Goal: Information Seeking & Learning: Check status

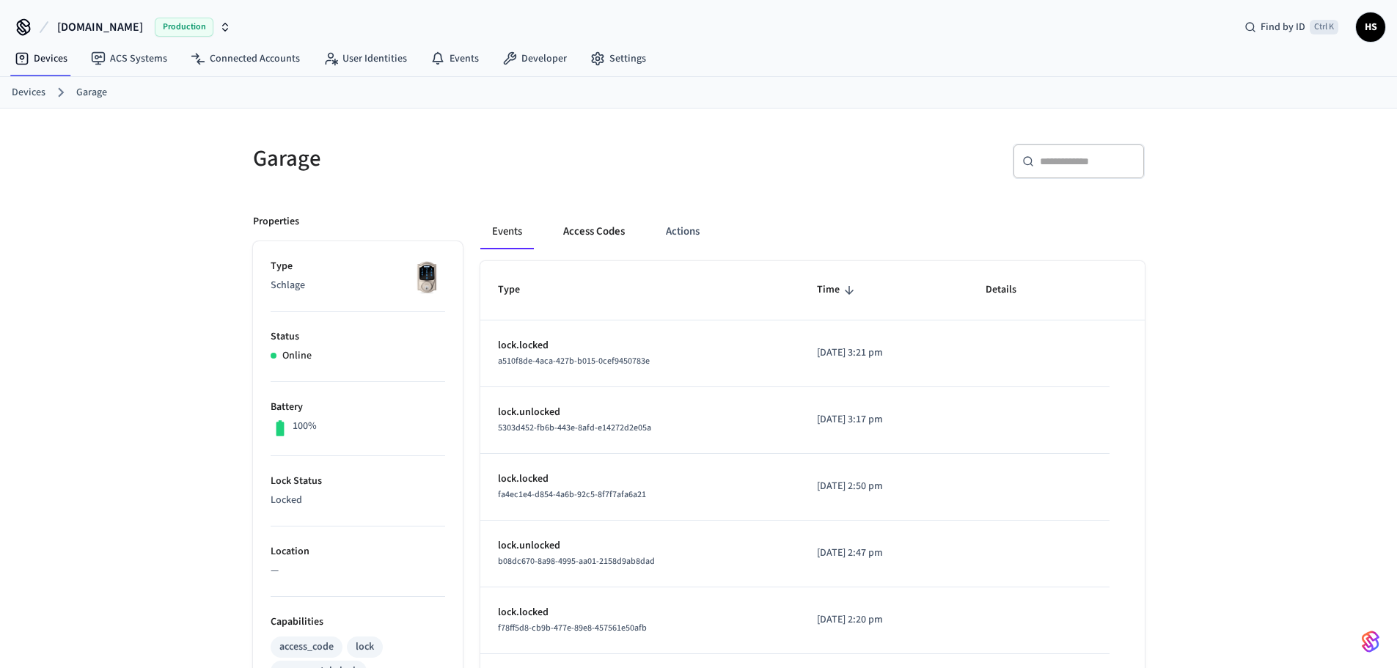
click at [610, 239] on button "Access Codes" at bounding box center [594, 231] width 85 height 35
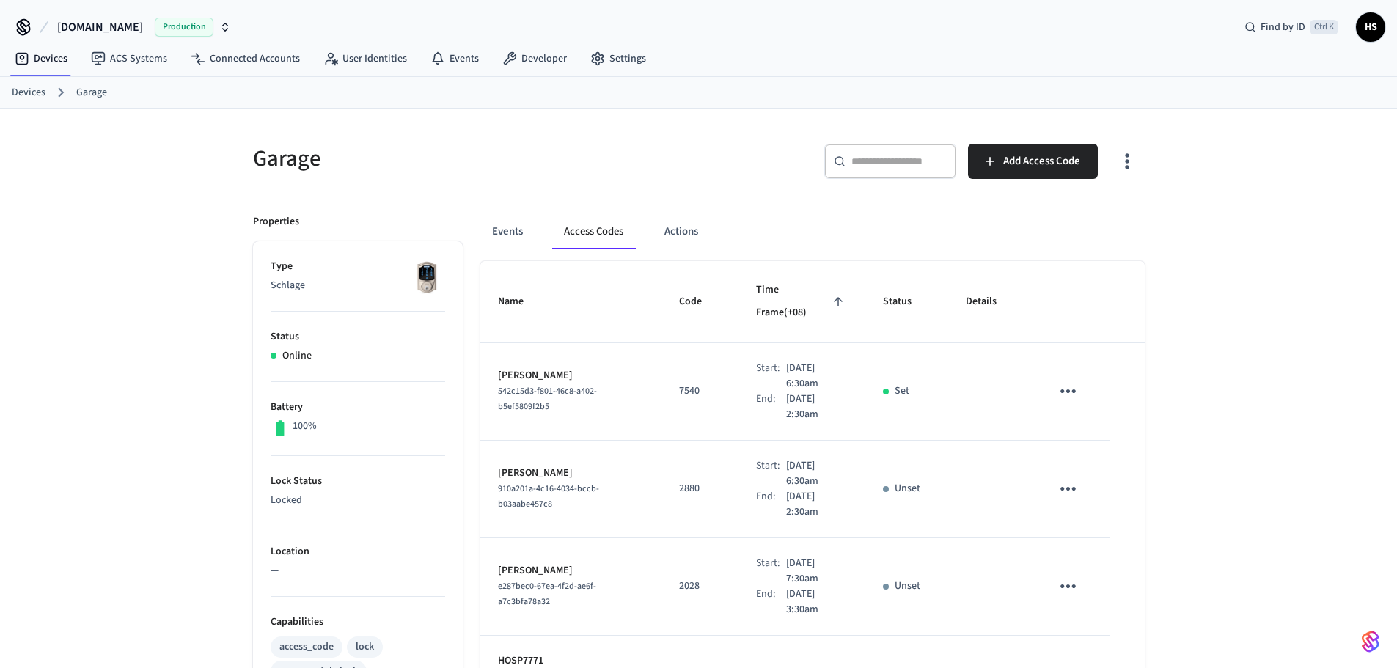
click at [1119, 154] on icon "button" at bounding box center [1127, 161] width 23 height 23
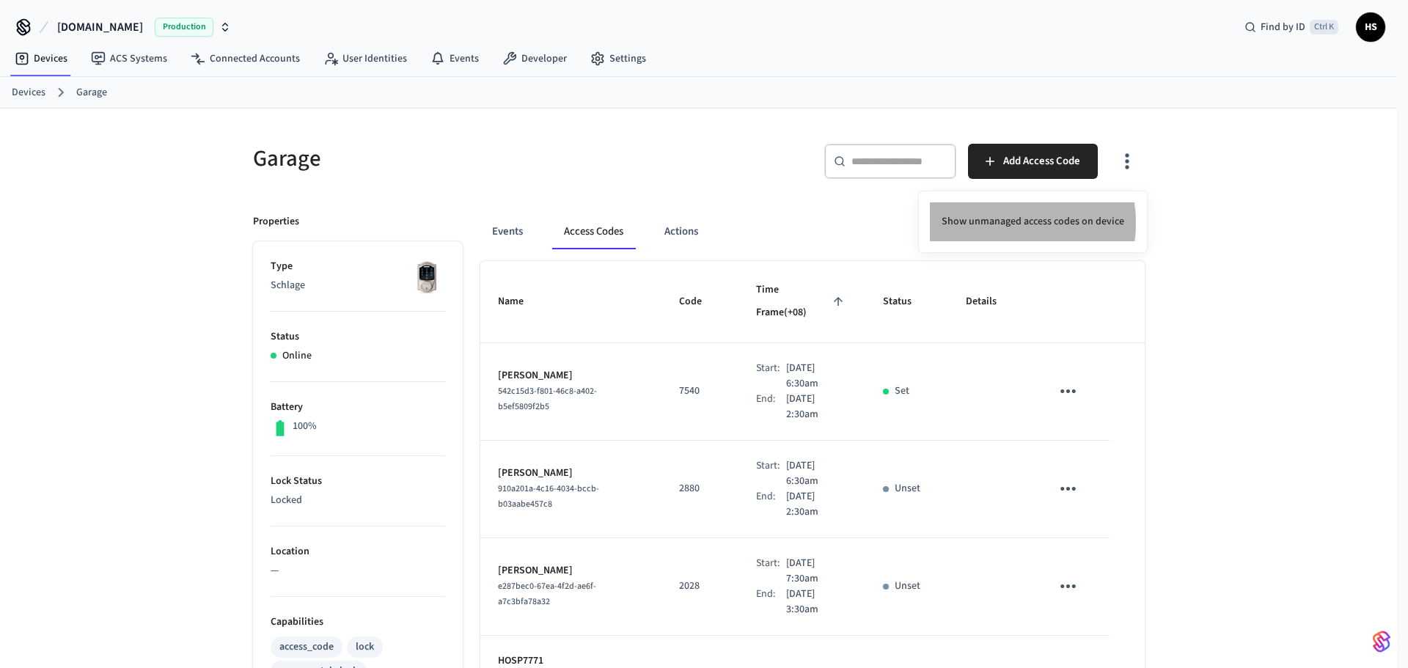
click at [1016, 223] on li "Show unmanaged access codes on device" at bounding box center [1033, 221] width 206 height 39
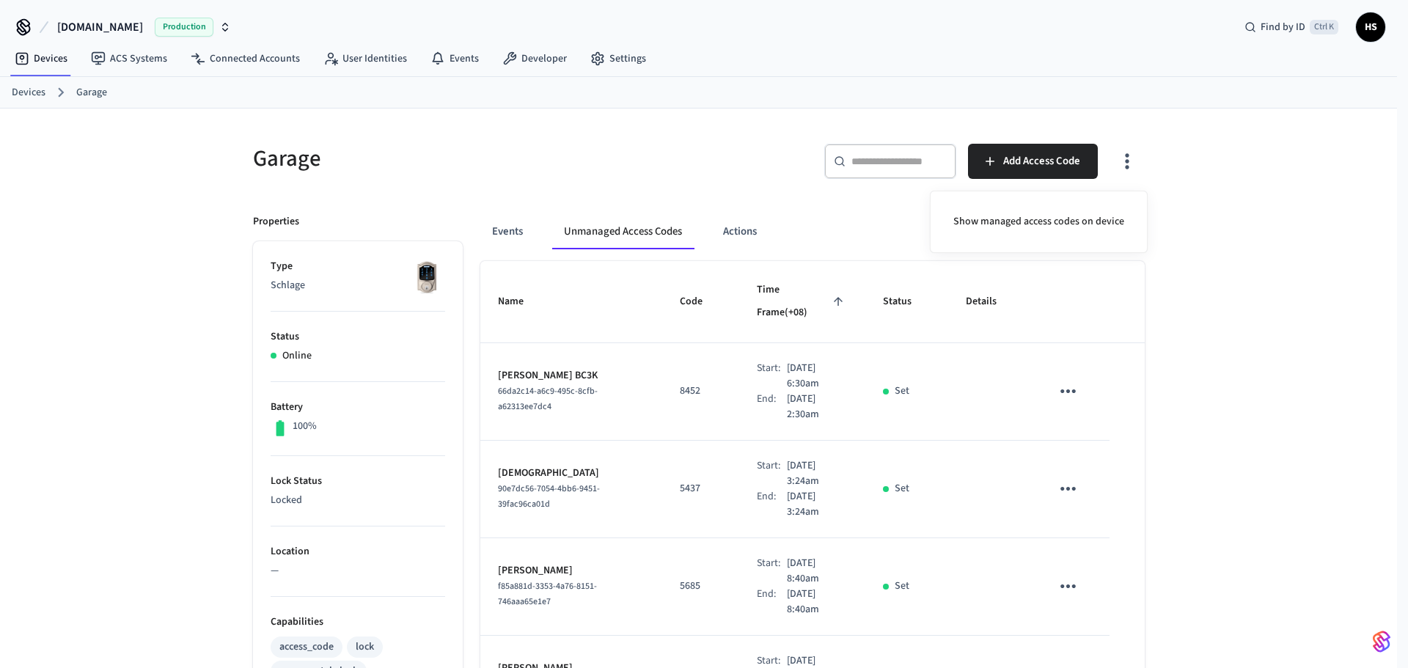
click at [872, 339] on div at bounding box center [704, 334] width 1408 height 668
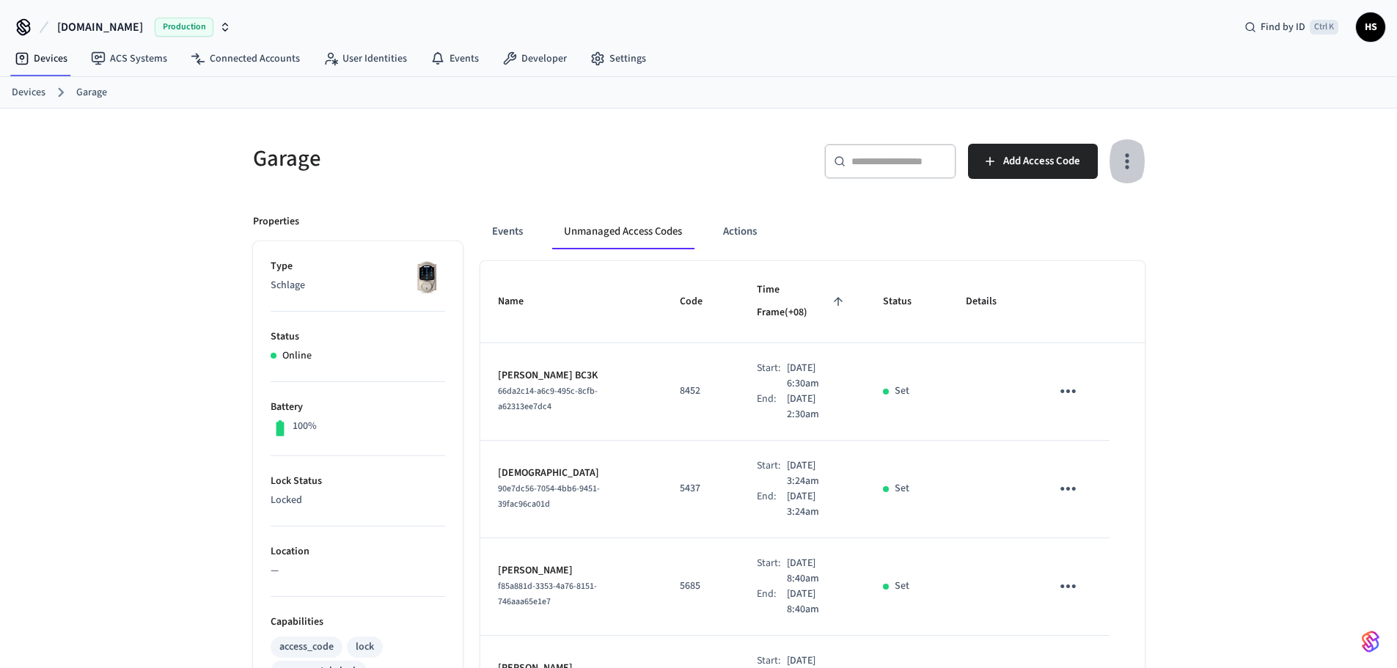
click at [1124, 161] on icon "button" at bounding box center [1127, 161] width 23 height 23
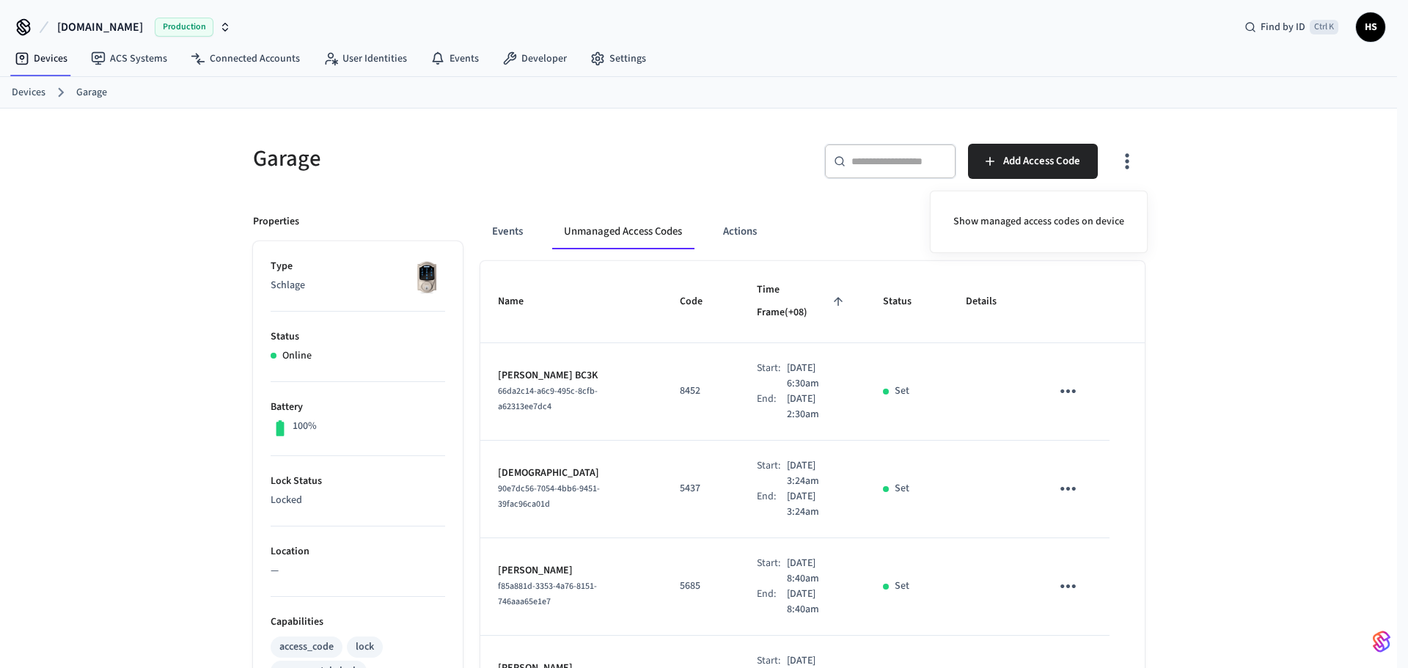
click at [1069, 201] on div "Show managed access codes on device" at bounding box center [1039, 222] width 218 height 62
click at [1052, 219] on li "Show managed access codes on device" at bounding box center [1039, 221] width 194 height 39
click at [710, 410] on div at bounding box center [704, 334] width 1408 height 668
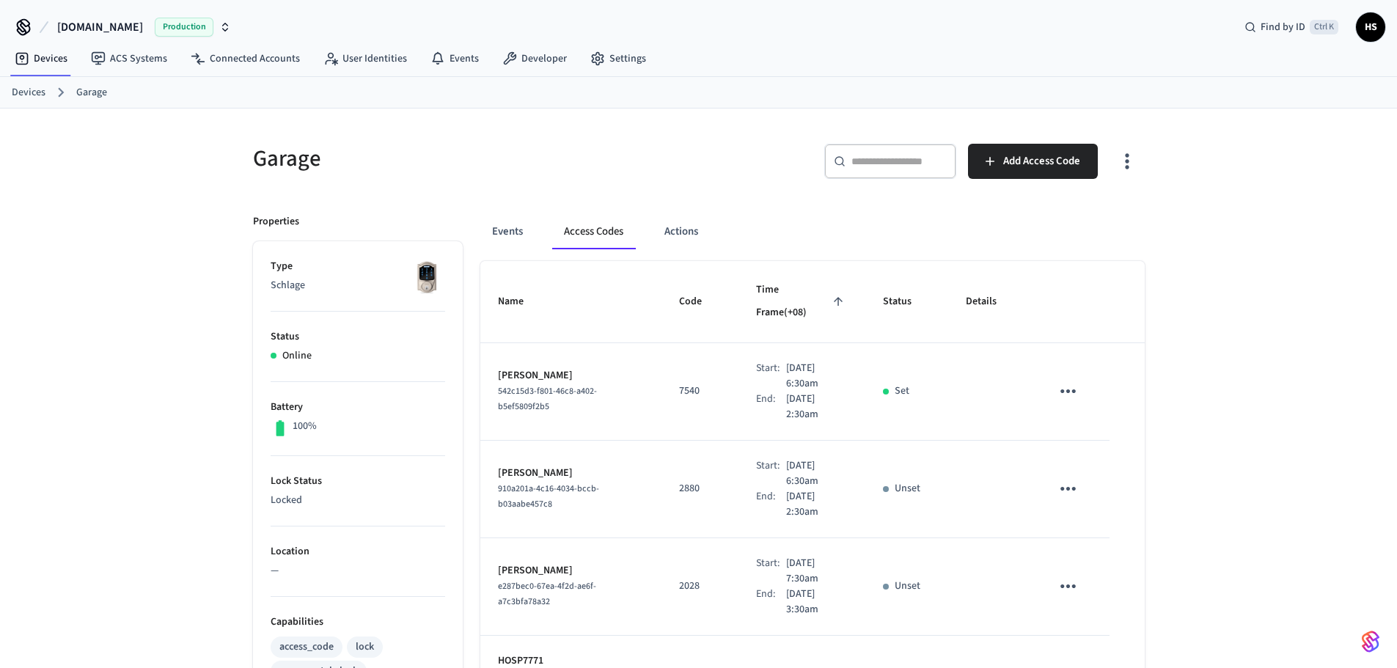
click at [1129, 167] on icon "button" at bounding box center [1127, 161] width 4 height 15
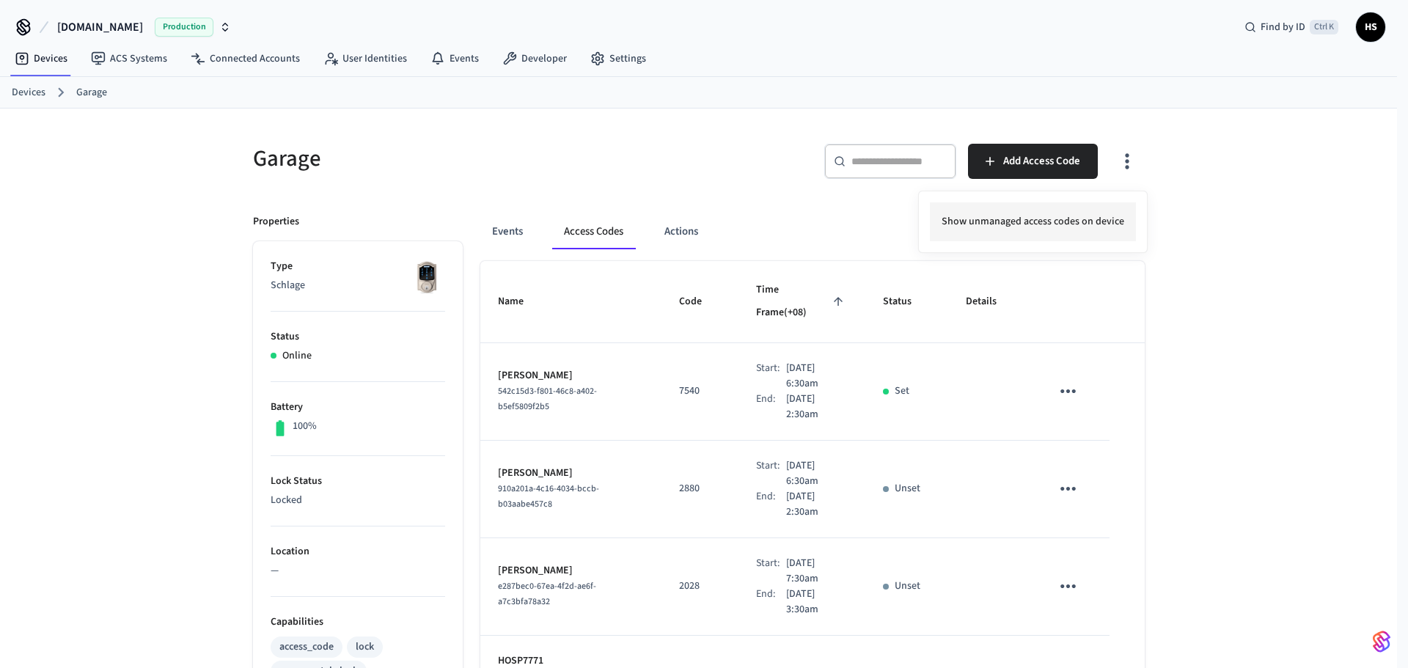
click at [1091, 202] on li "Show unmanaged access codes on device" at bounding box center [1033, 221] width 206 height 39
click at [849, 346] on div at bounding box center [704, 334] width 1408 height 668
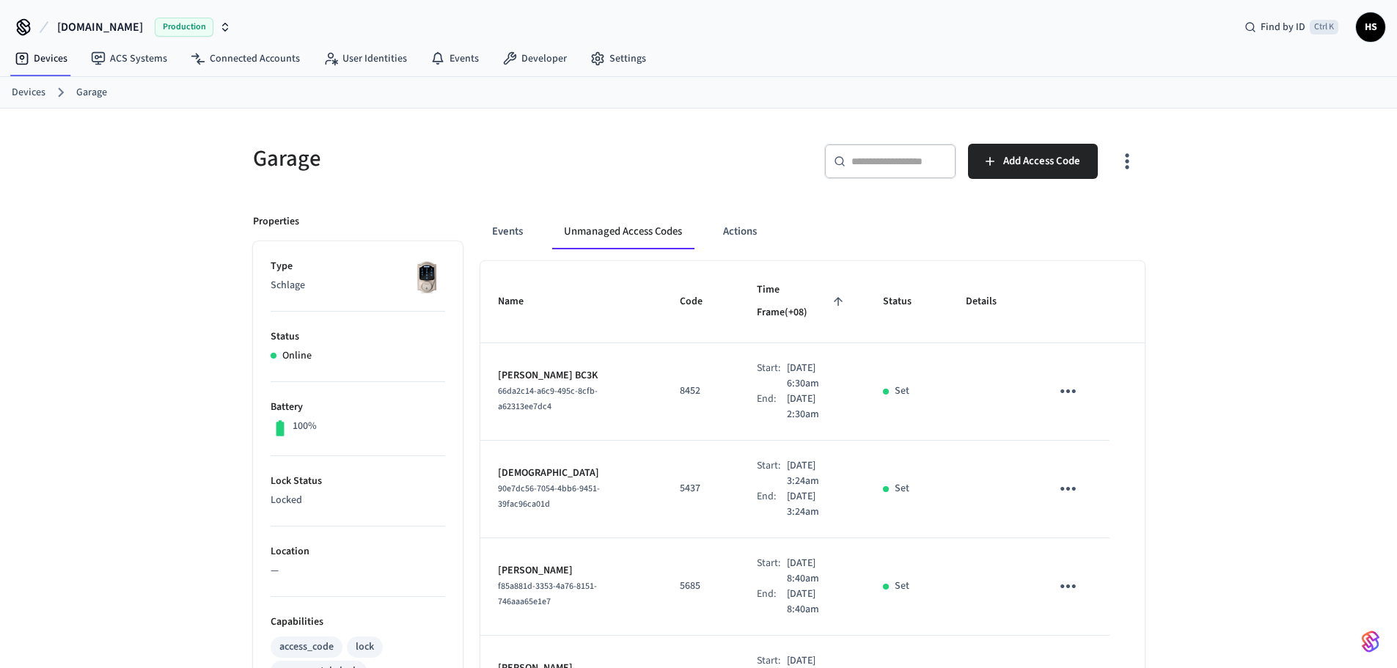
click at [1124, 167] on icon "button" at bounding box center [1127, 161] width 23 height 23
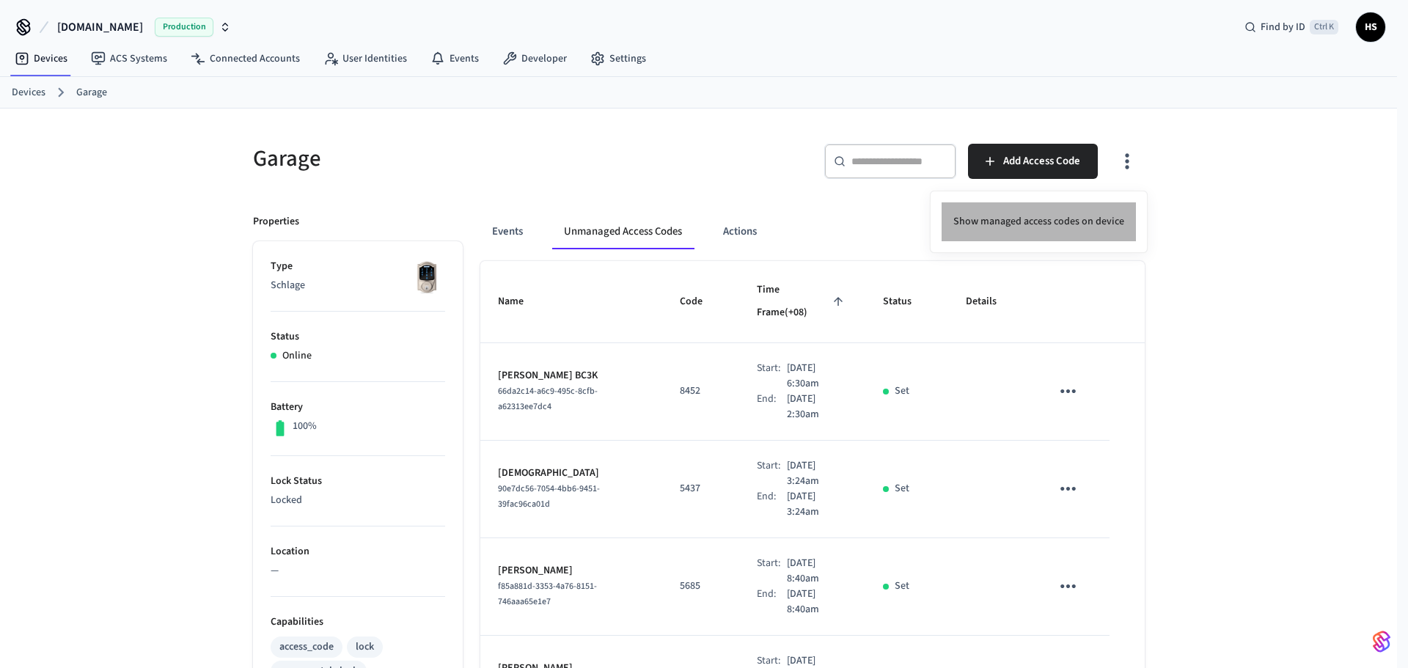
click at [1041, 212] on li "Show managed access codes on device" at bounding box center [1039, 221] width 194 height 39
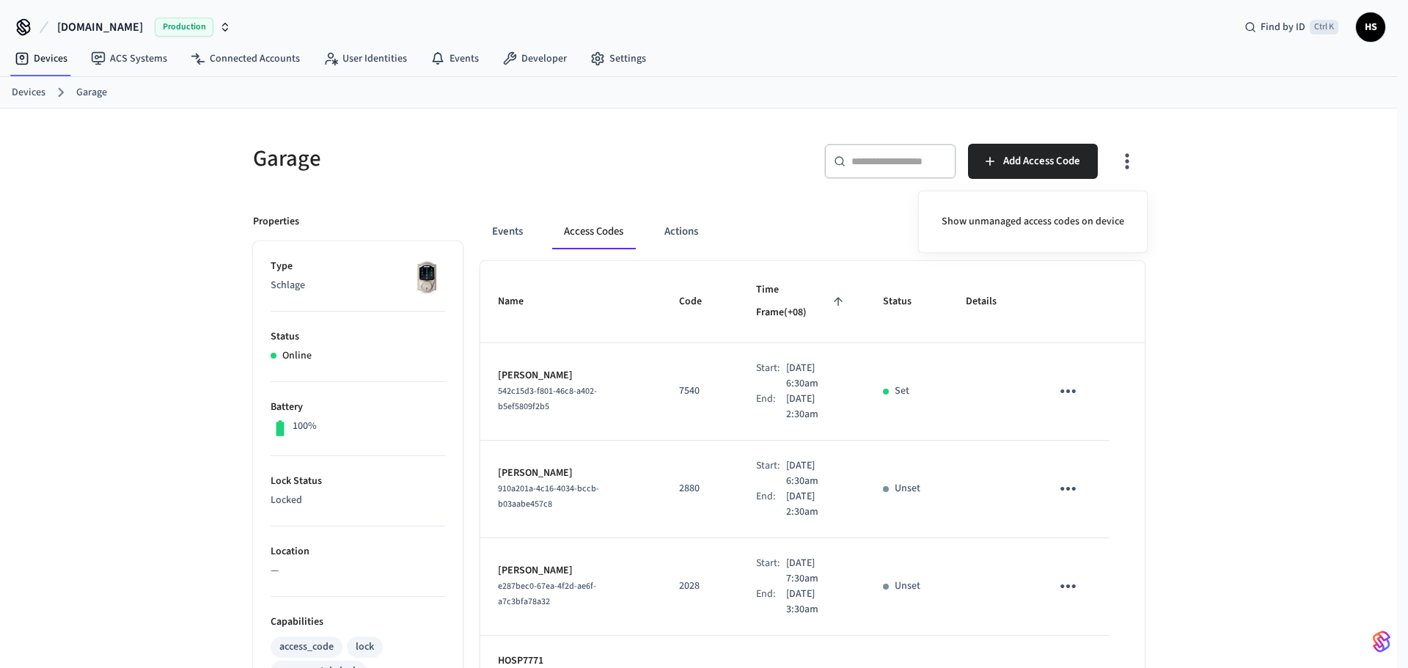
click at [797, 356] on div at bounding box center [704, 334] width 1408 height 668
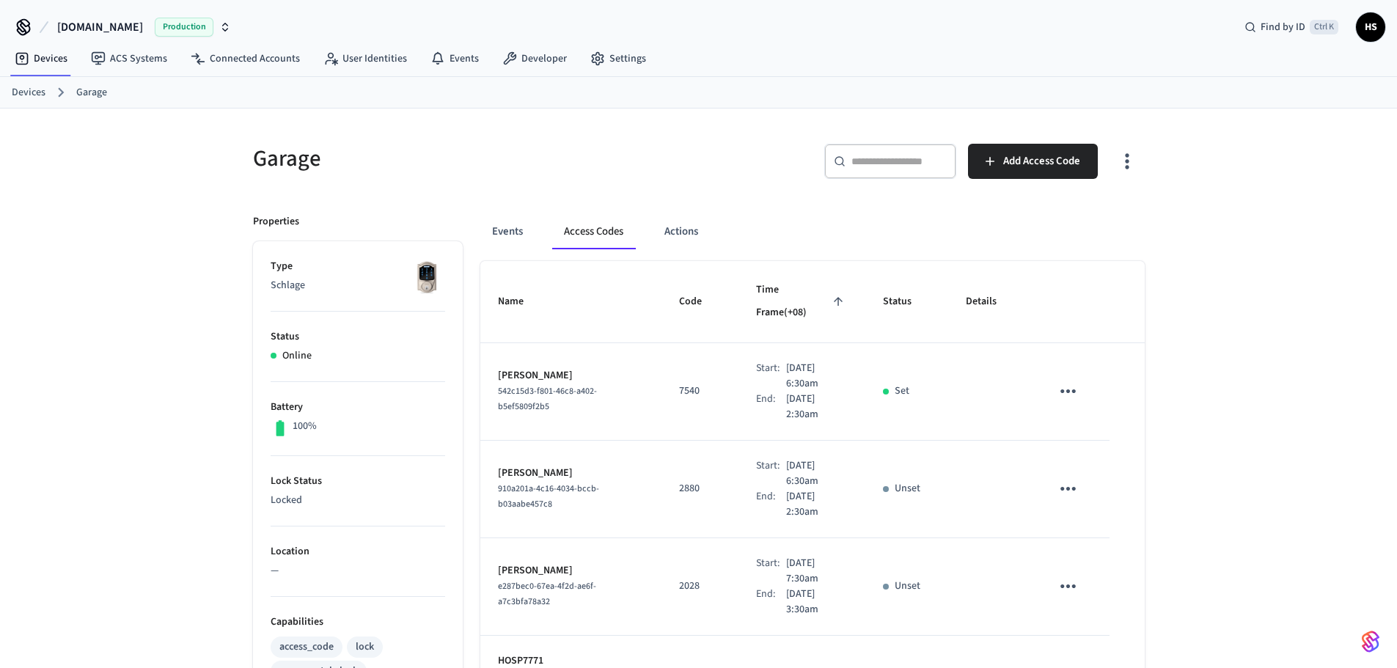
click at [1264, 130] on div "Garage ​ ​ Add Access Code Properties Type Schlage Status Online Battery 100% L…" at bounding box center [698, 613] width 1397 height 1009
drag, startPoint x: 574, startPoint y: 383, endPoint x: 488, endPoint y: 369, distance: 86.2
click at [488, 369] on td "Karen Villafan 542c15d3-f801-46c8-a402-b5ef5809f2b5" at bounding box center [571, 392] width 182 height 98
copy span "542c15d3-f801-46c8-a402-b5ef5809f2b5"
click at [513, 230] on button "Events" at bounding box center [507, 231] width 54 height 35
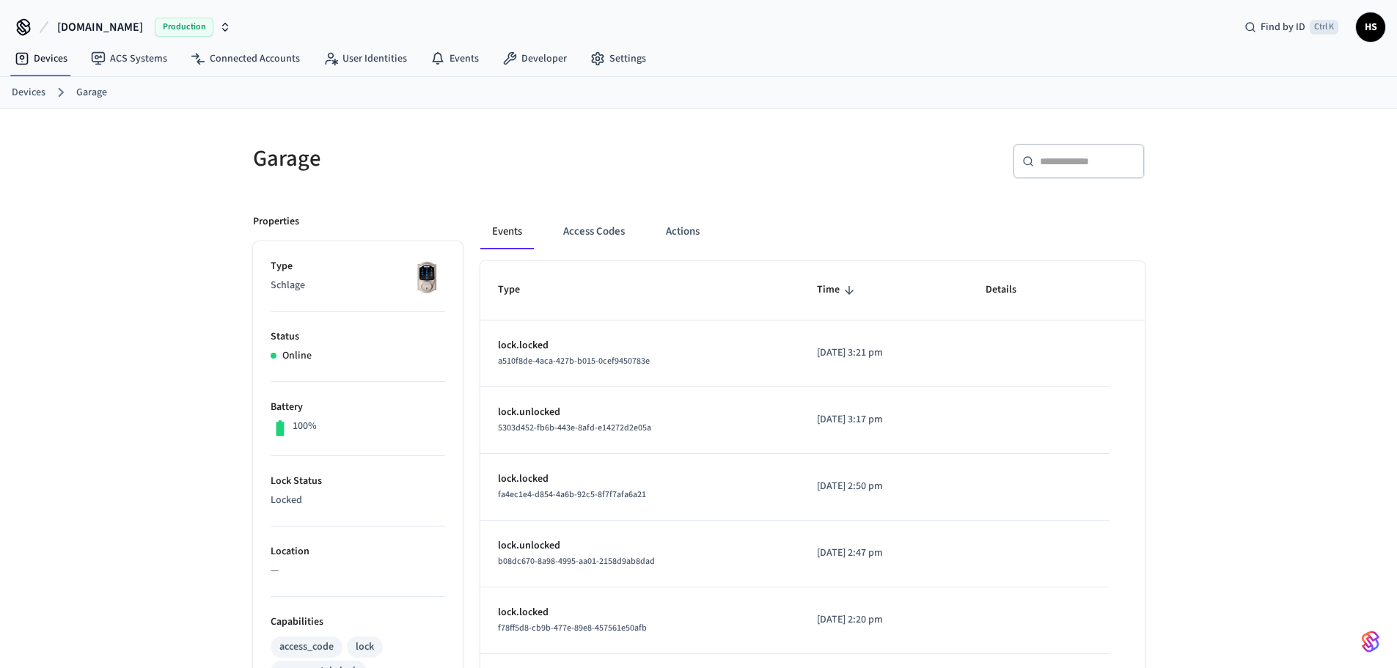
click at [1053, 174] on div "​ ​" at bounding box center [1079, 161] width 132 height 35
paste input "**********"
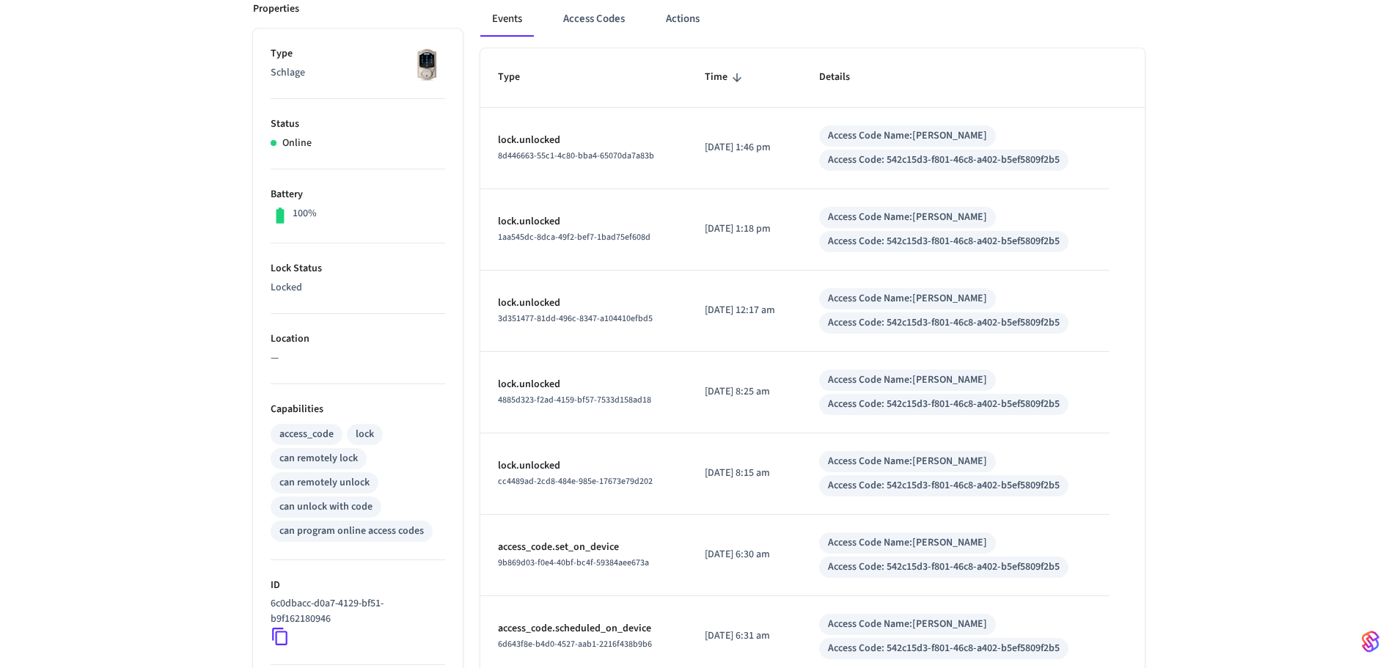
scroll to position [199, 0]
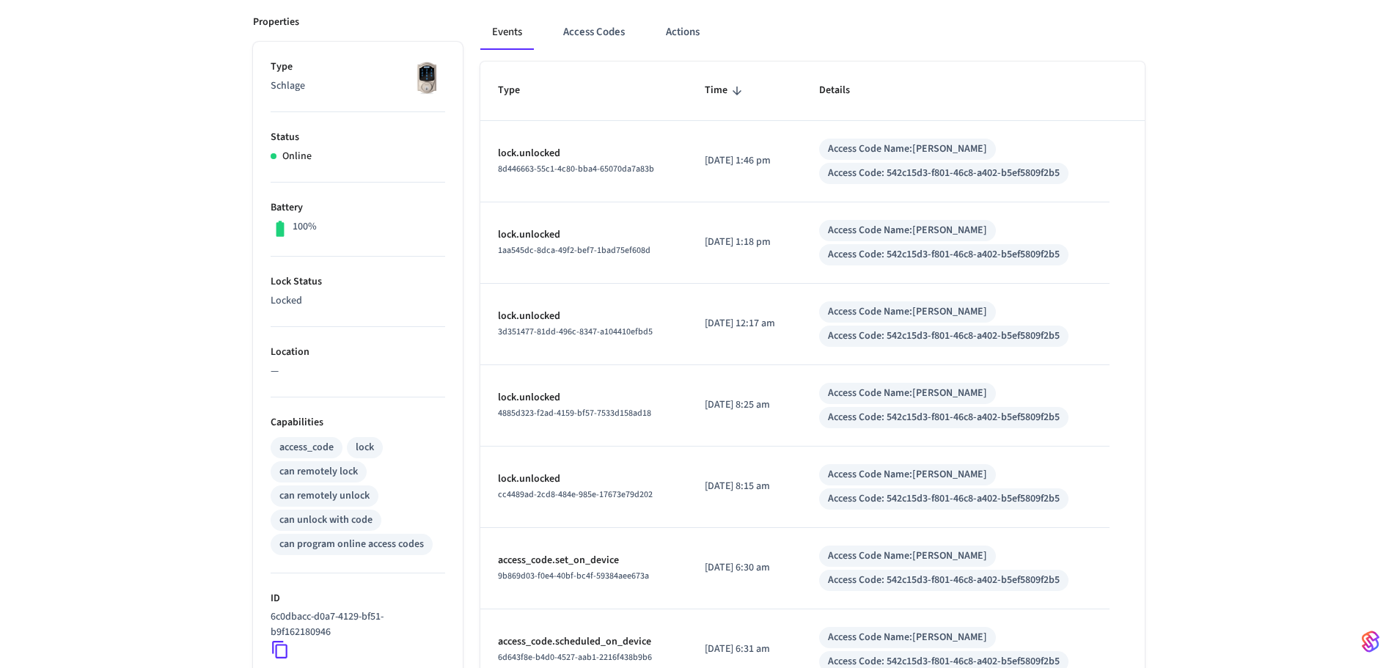
type input "**********"
drag, startPoint x: 230, startPoint y: 322, endPoint x: 321, endPoint y: 169, distance: 177.6
click at [230, 323] on div "**********" at bounding box center [699, 398] width 939 height 979
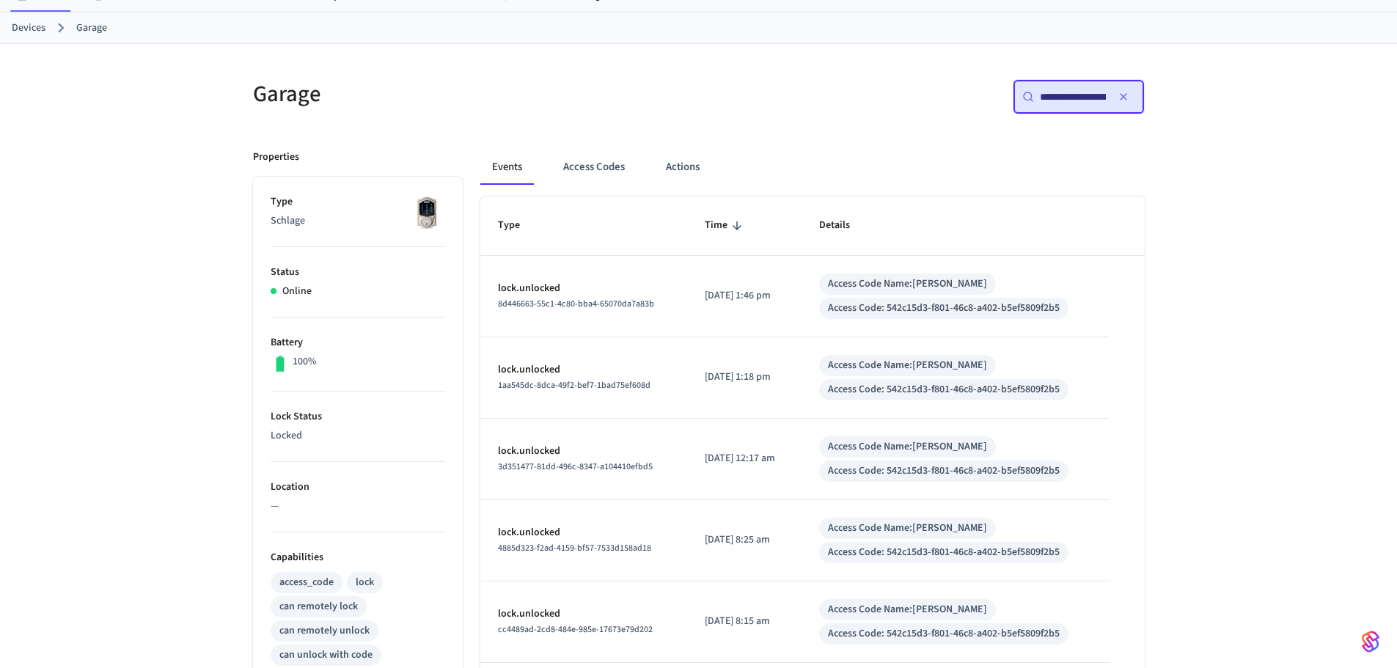
scroll to position [53, 0]
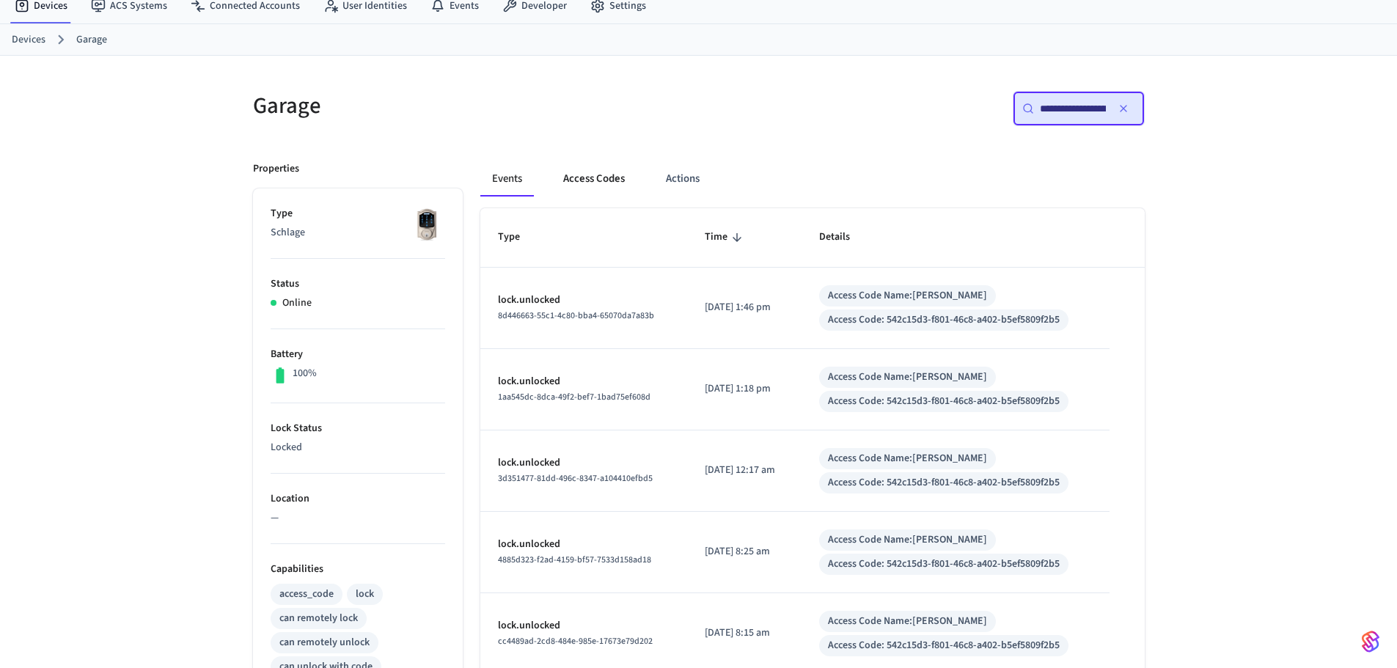
click at [615, 177] on button "Access Codes" at bounding box center [594, 178] width 85 height 35
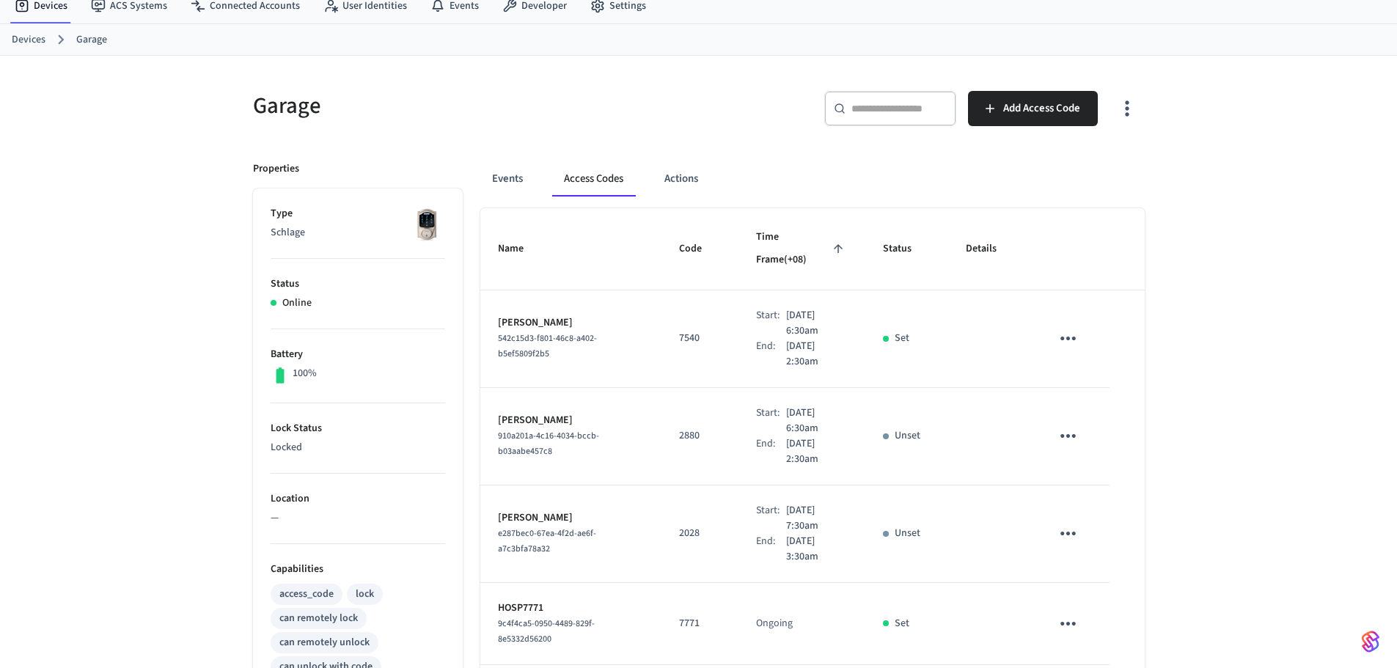
click at [1113, 130] on div "​ ​ Add Access Code" at bounding box center [926, 114] width 437 height 47
click at [1121, 120] on icon "button" at bounding box center [1127, 108] width 23 height 23
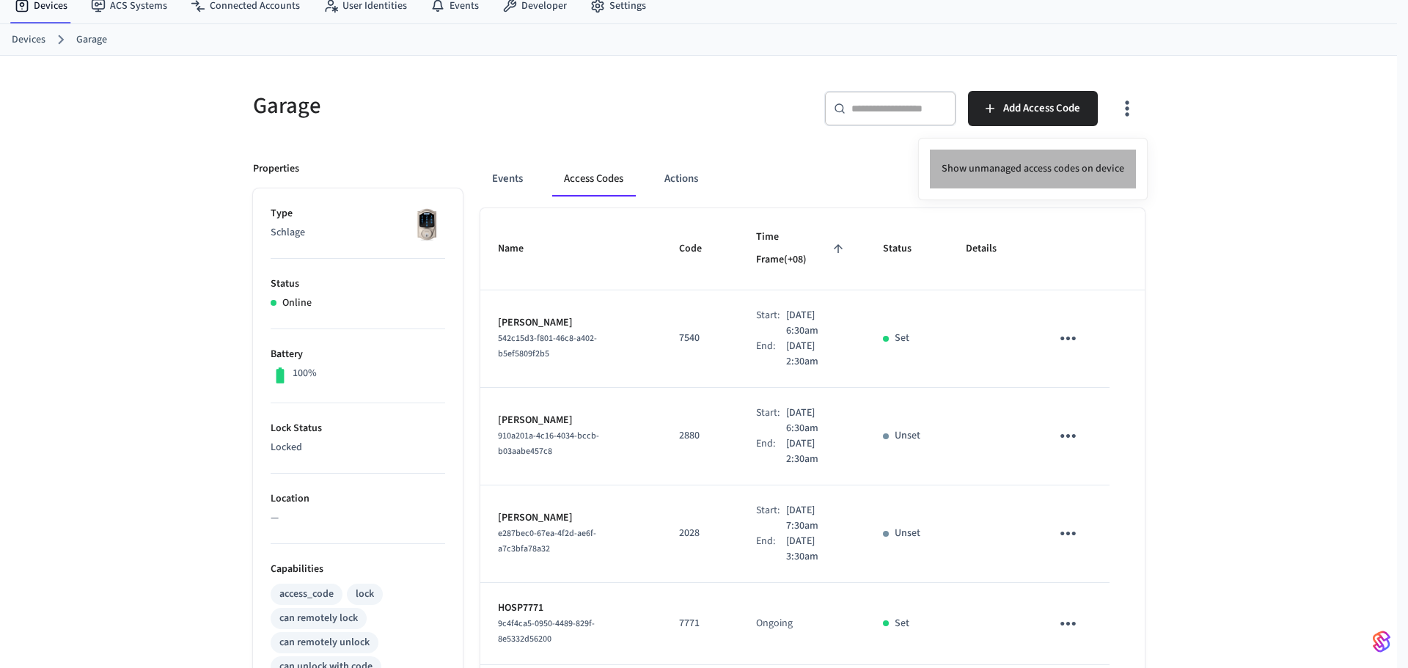
click at [1046, 161] on li "Show unmanaged access codes on device" at bounding box center [1033, 169] width 206 height 39
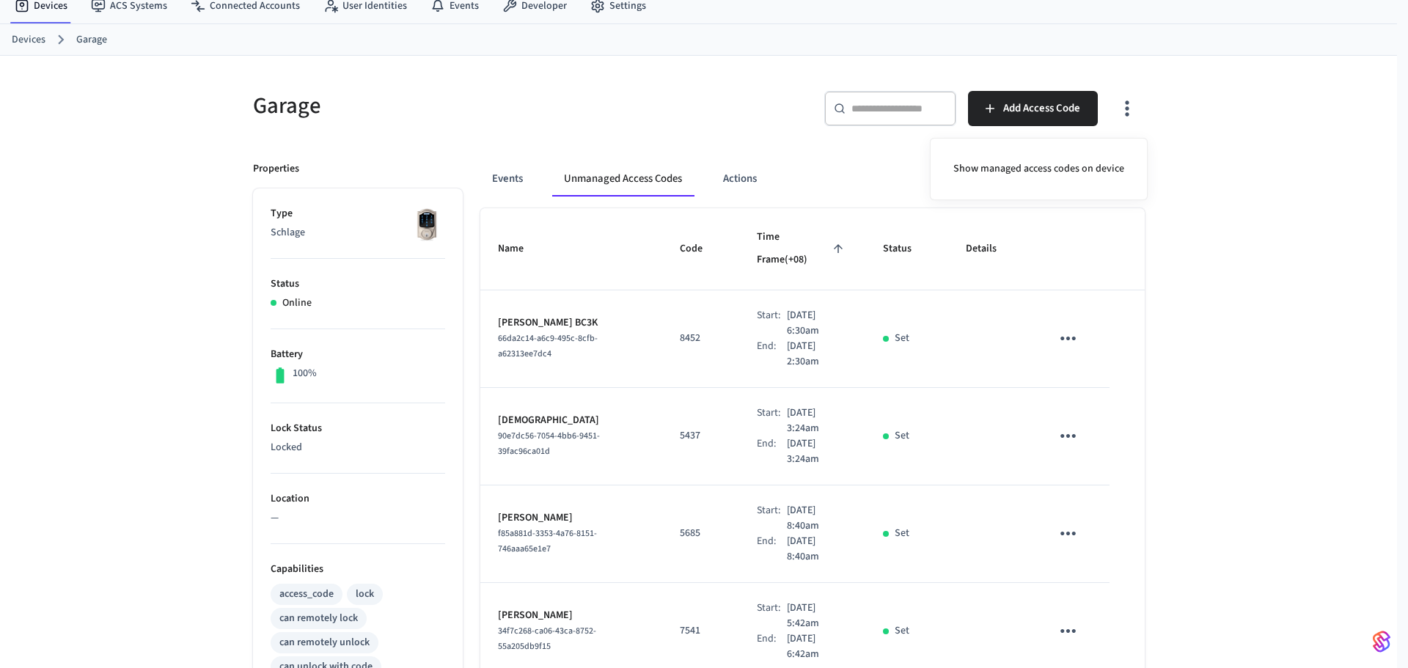
click at [612, 403] on div at bounding box center [704, 334] width 1408 height 668
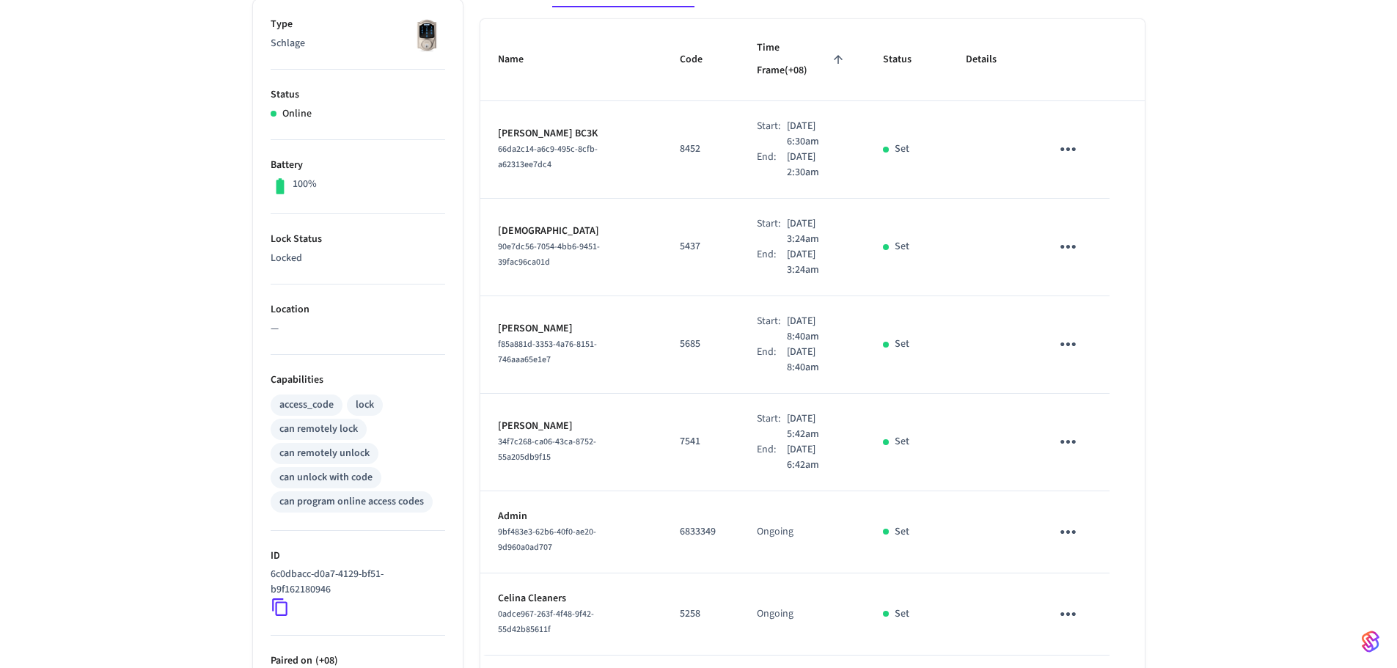
scroll to position [273, 0]
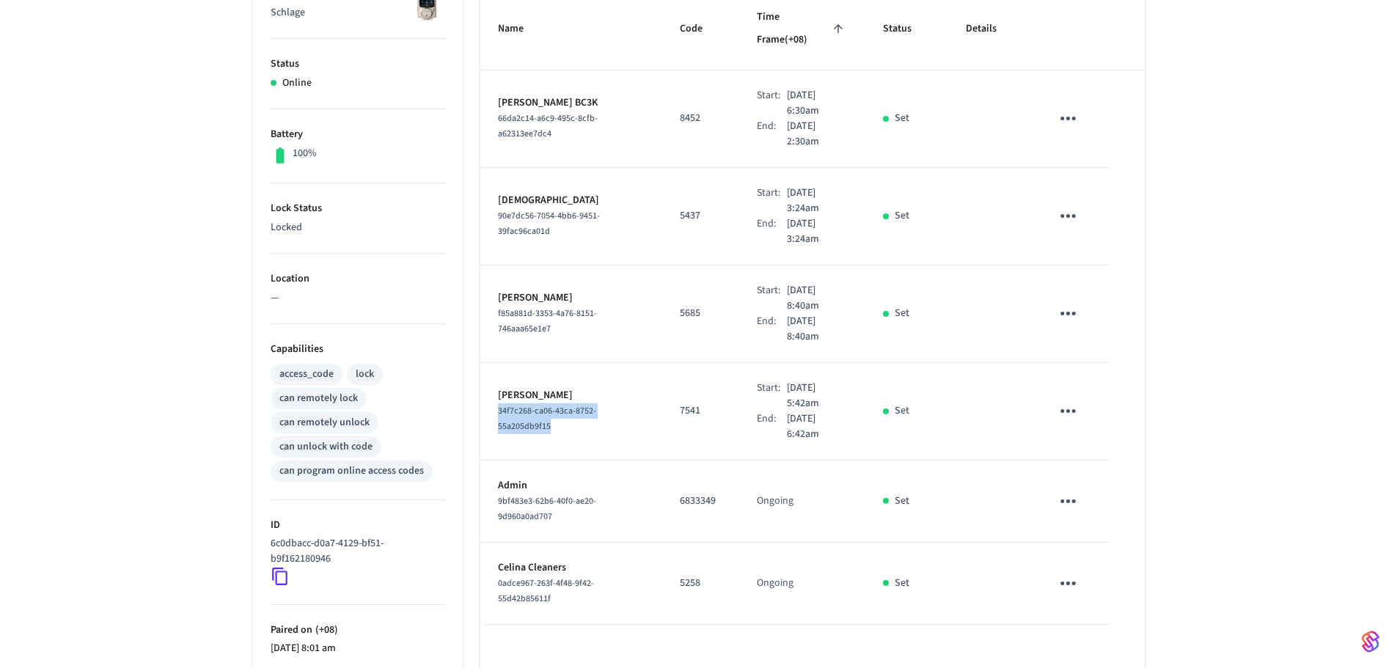
drag, startPoint x: 568, startPoint y: 415, endPoint x: 491, endPoint y: 392, distance: 79.8
click at [491, 392] on td "Marissa Backup 34f7c268-ca06-43ca-8752-55a205db9f15" at bounding box center [571, 412] width 182 height 98
copy span "34f7c268-ca06-43ca-8752-55a205db9f15"
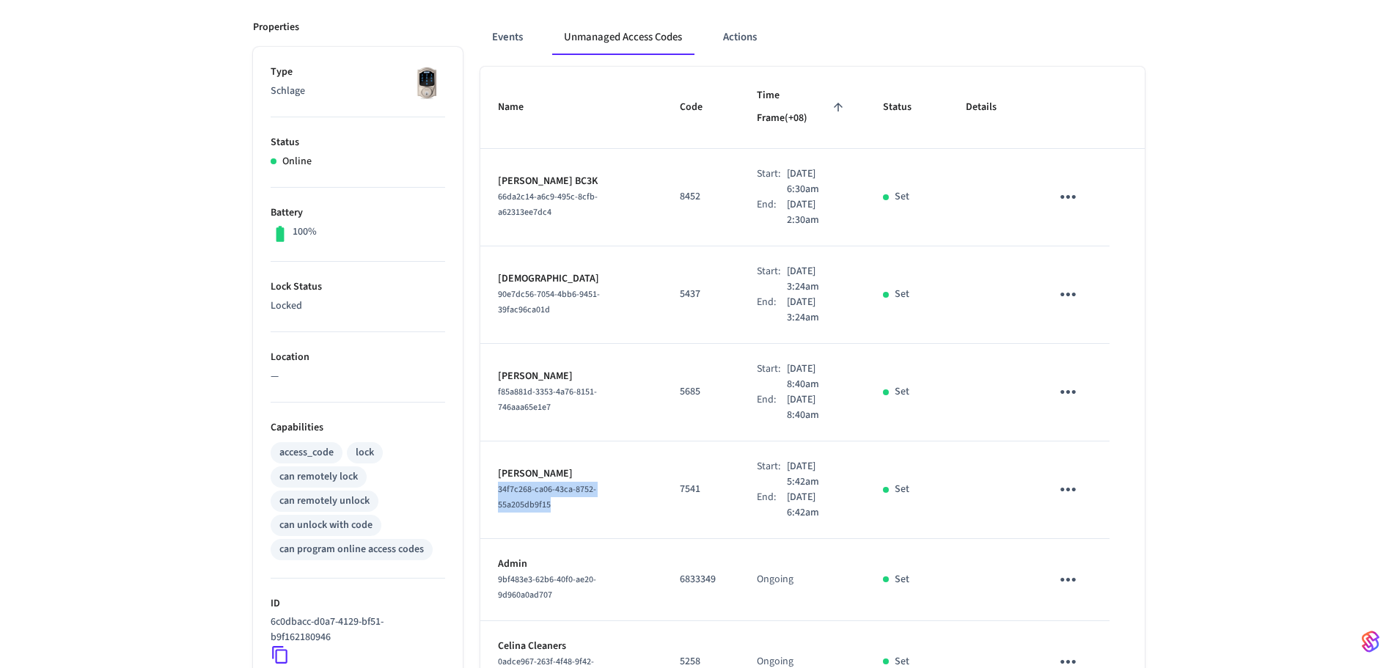
scroll to position [53, 0]
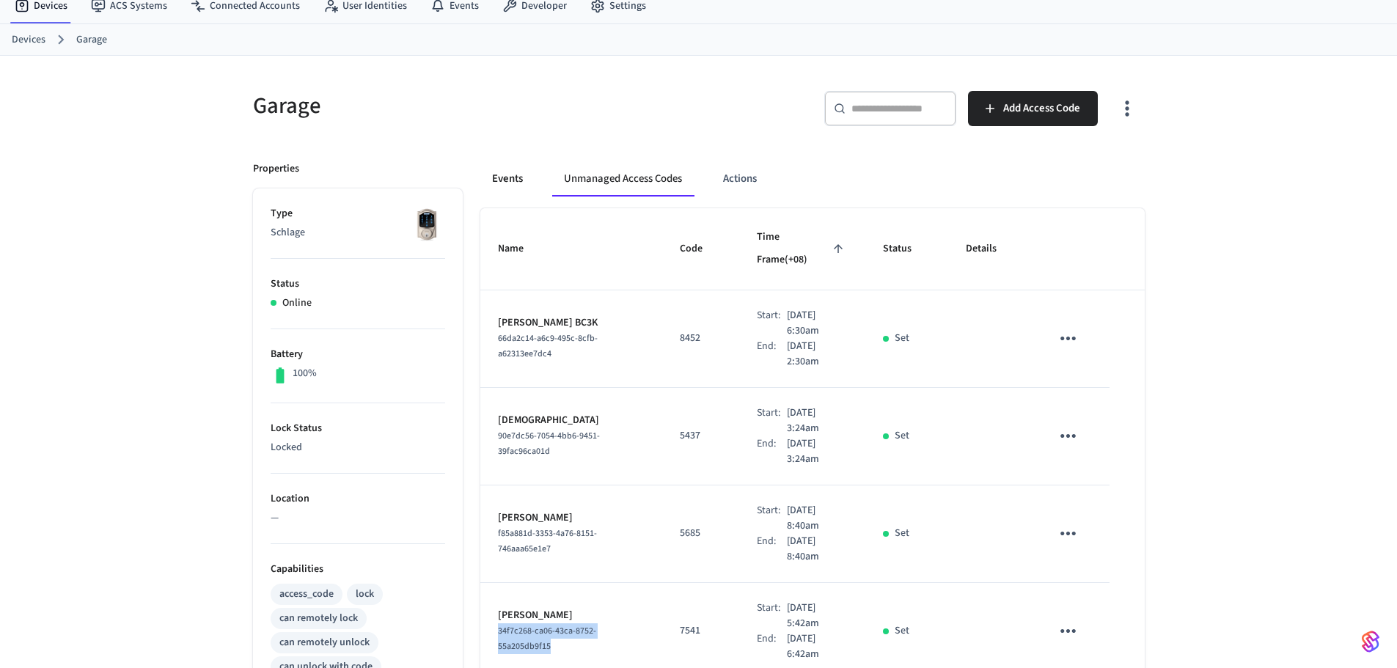
click at [524, 180] on button "Events" at bounding box center [507, 178] width 54 height 35
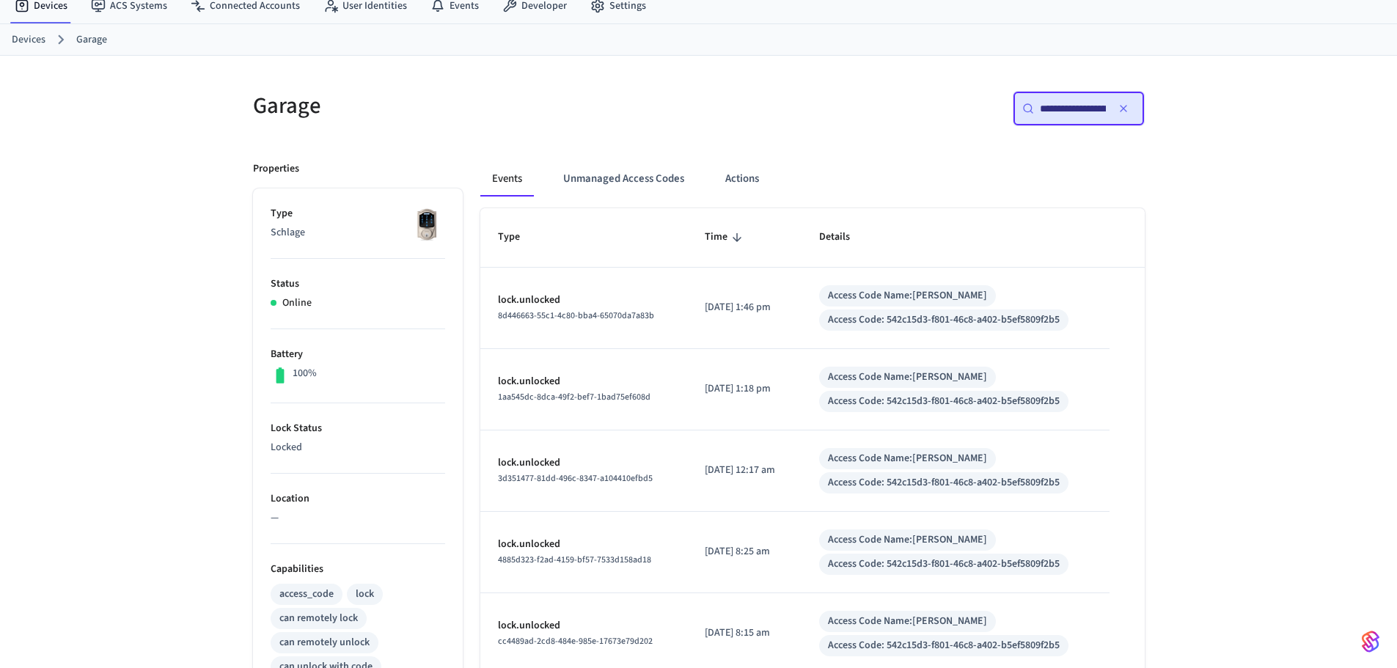
click at [1090, 100] on div "**********" at bounding box center [1079, 108] width 132 height 35
paste input "text"
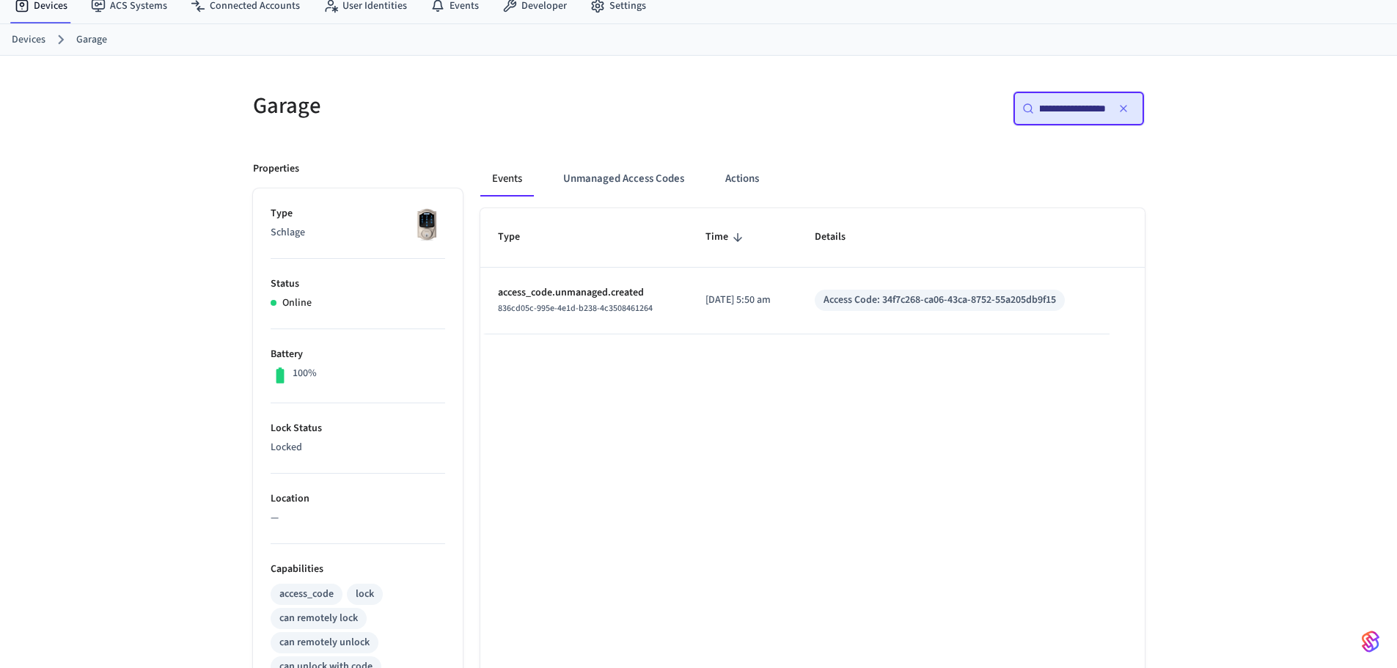
scroll to position [0, 109]
type input "**********"
click at [912, 420] on div "Type Time Details access_code.unmanaged.created 836cd05c-995e-4e1d-b238-4c35084…" at bounding box center [812, 621] width 665 height 827
drag, startPoint x: 657, startPoint y: 166, endPoint x: 680, endPoint y: 168, distance: 22.8
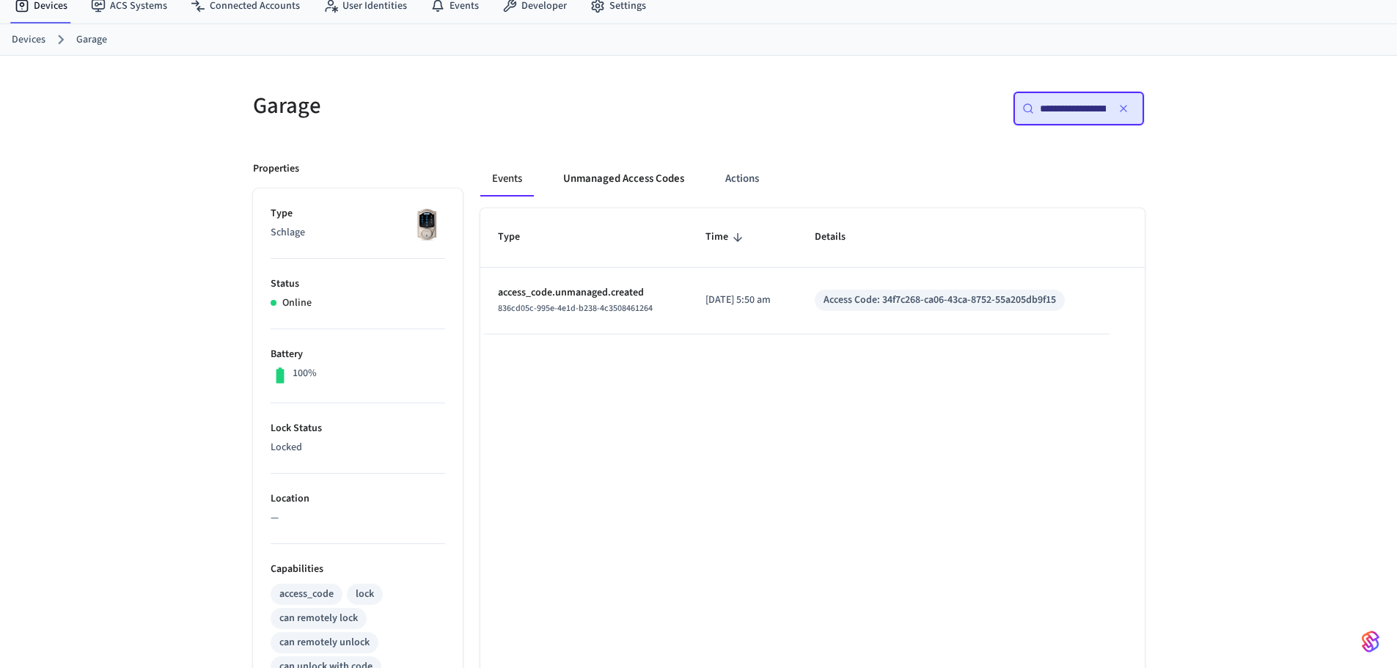
click at [656, 167] on button "Unmanaged Access Codes" at bounding box center [624, 178] width 144 height 35
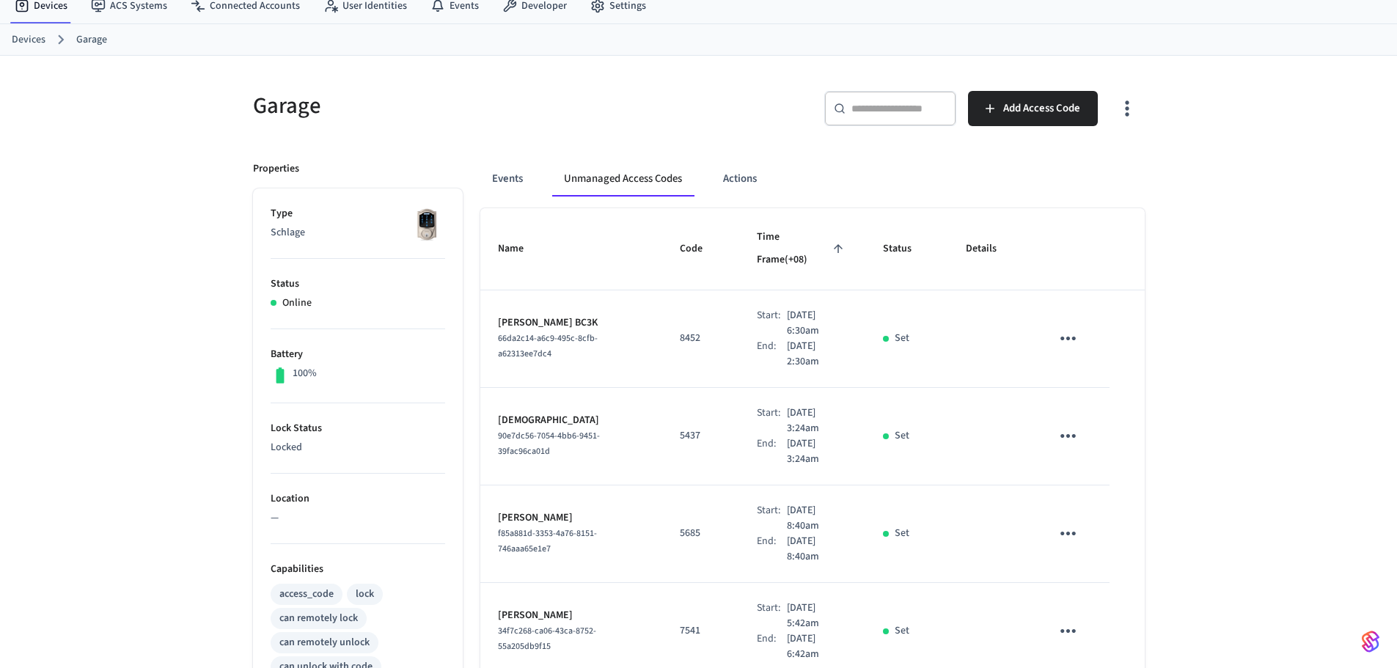
click at [1131, 105] on icon "button" at bounding box center [1127, 108] width 23 height 23
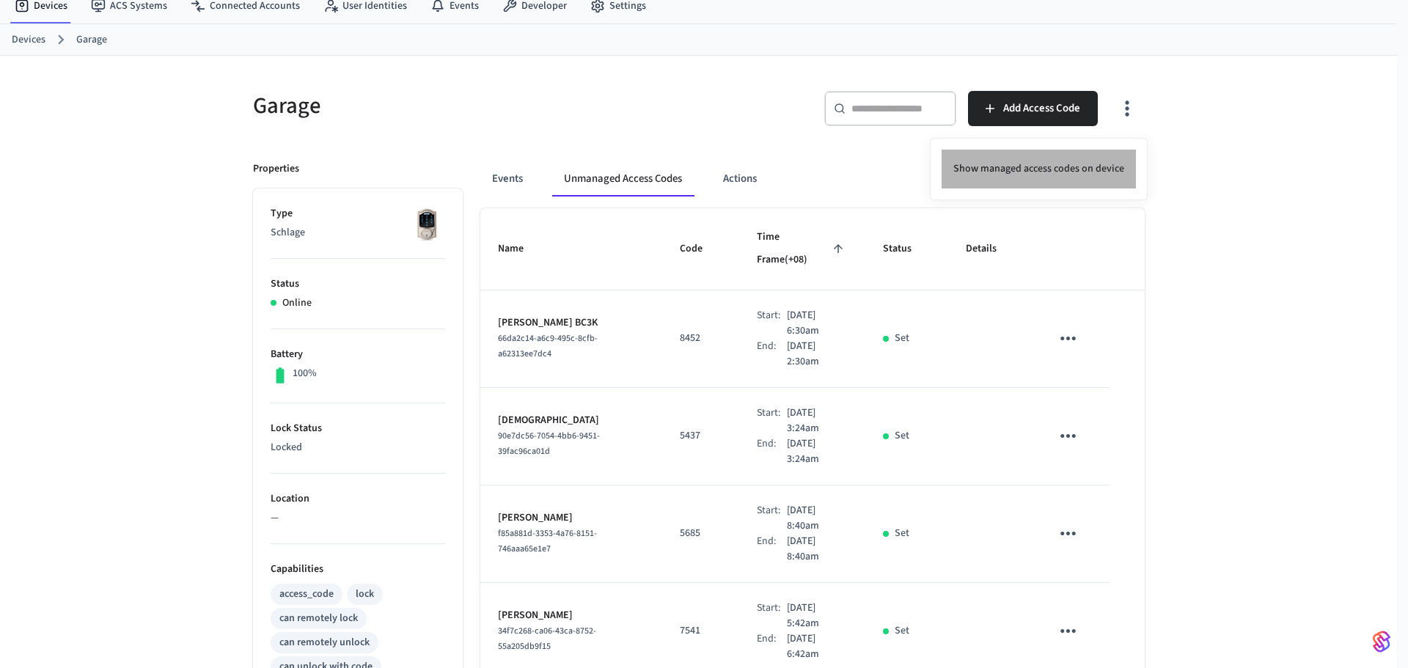
click at [1055, 176] on li "Show managed access codes on device" at bounding box center [1039, 169] width 194 height 39
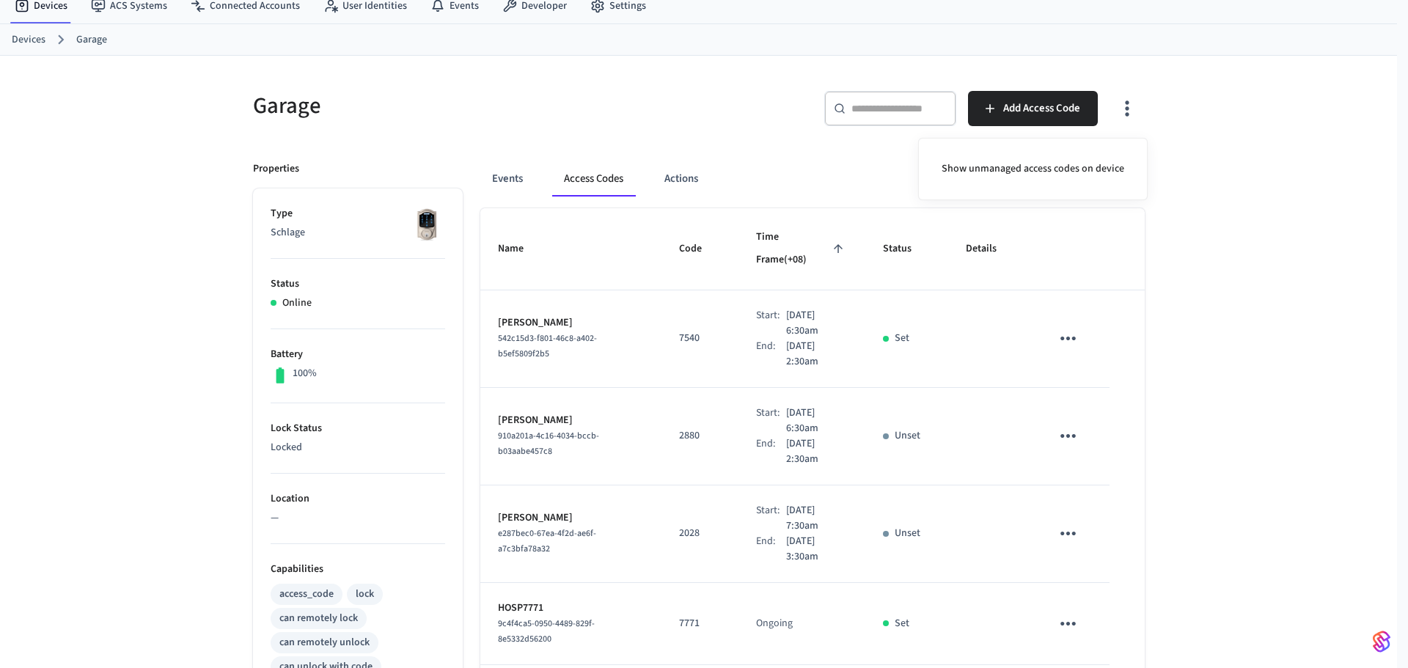
click at [560, 350] on div at bounding box center [704, 334] width 1408 height 668
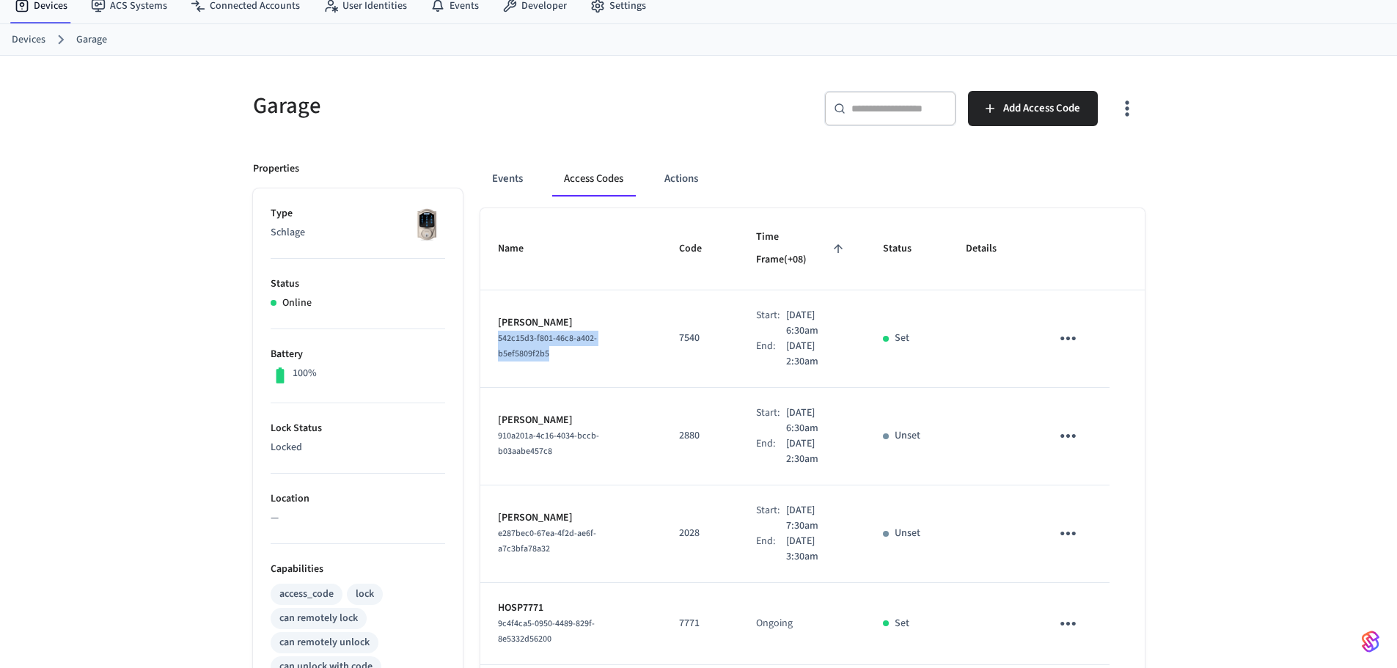
drag, startPoint x: 561, startPoint y: 332, endPoint x: 491, endPoint y: 313, distance: 72.2
click at [491, 313] on td "Karen Villafan 542c15d3-f801-46c8-a402-b5ef5809f2b5" at bounding box center [571, 339] width 182 height 98
copy span "542c15d3-f801-46c8-a402-b5ef5809f2b5"
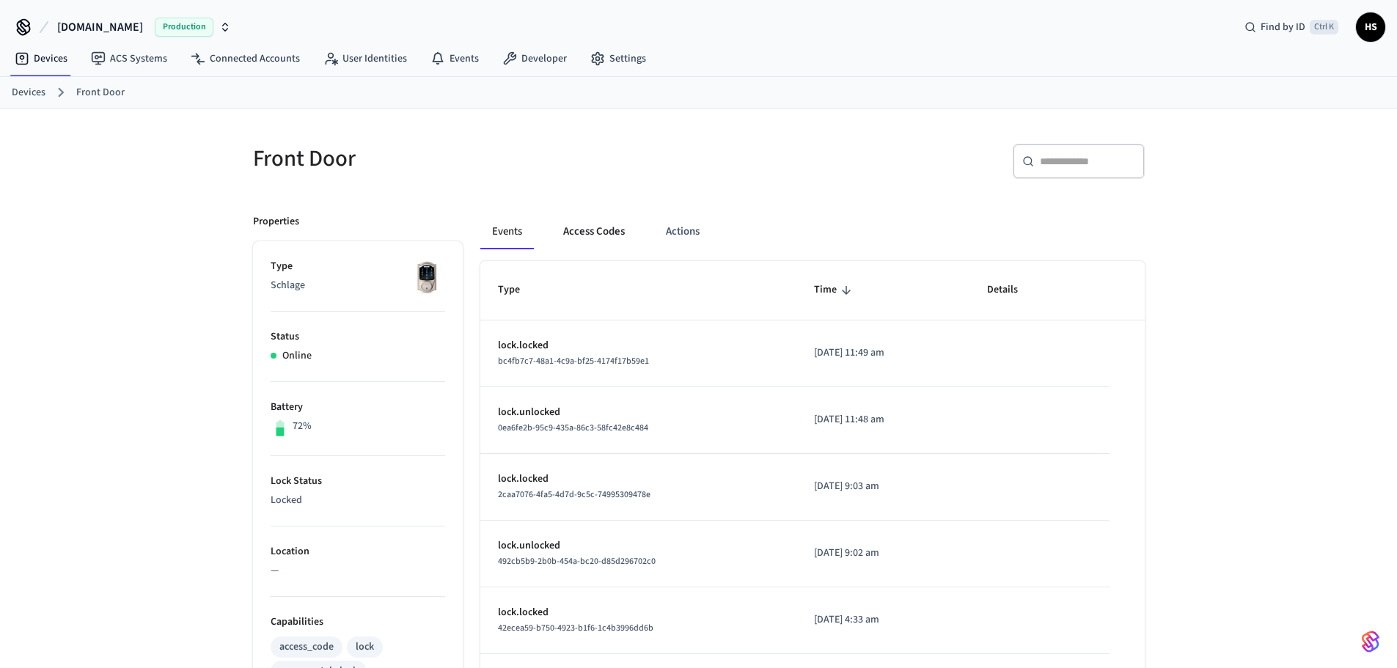
click at [607, 232] on button "Access Codes" at bounding box center [594, 231] width 85 height 35
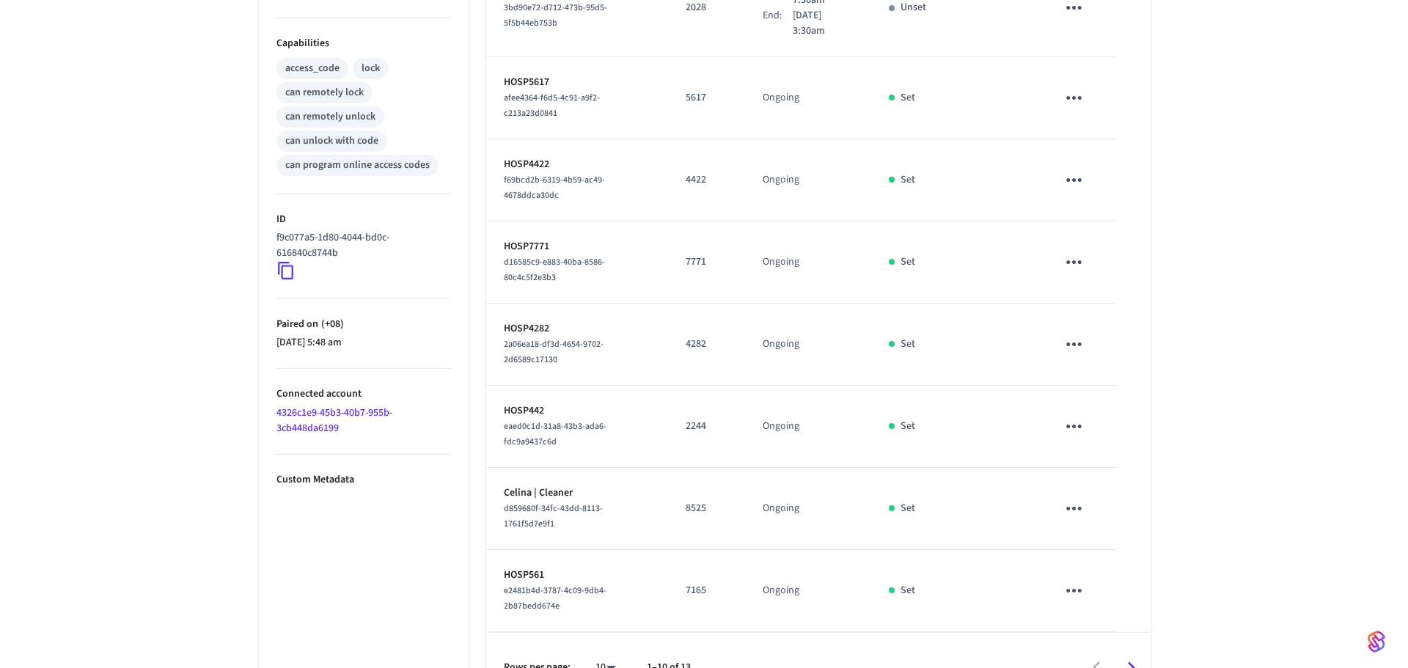
scroll to position [591, 0]
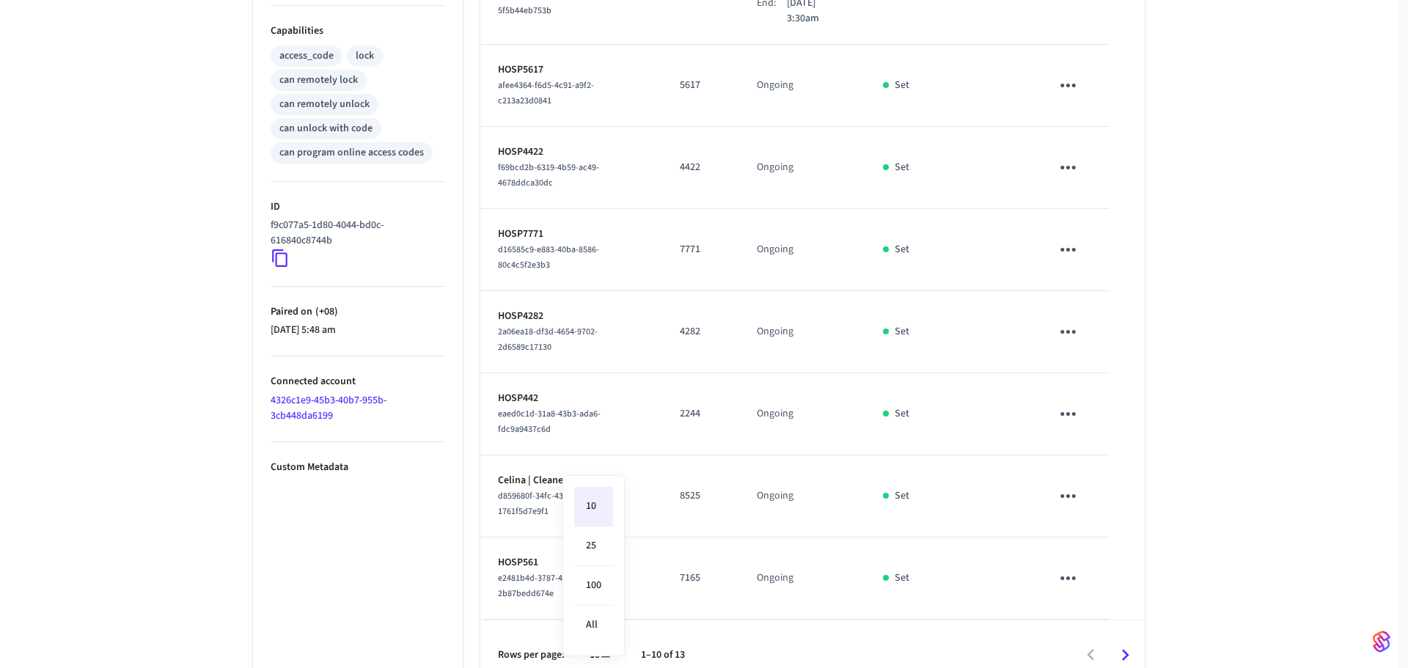
click at [602, 637] on body "Hospitable.com Production Find by ID Ctrl K HS Devices ACS Systems Connected Ac…" at bounding box center [704, 50] width 1408 height 1282
click at [602, 635] on li "All" at bounding box center [593, 625] width 39 height 39
type input "**"
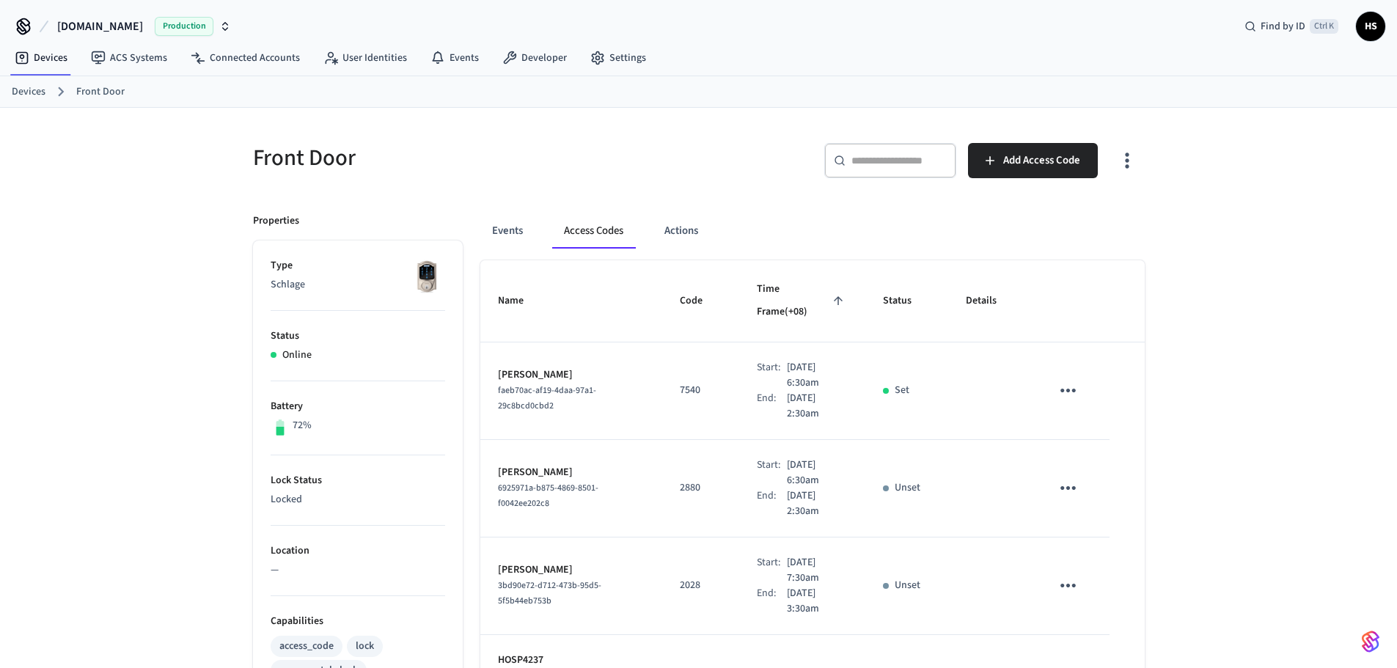
scroll to position [0, 0]
click at [1137, 161] on icon "button" at bounding box center [1127, 161] width 23 height 23
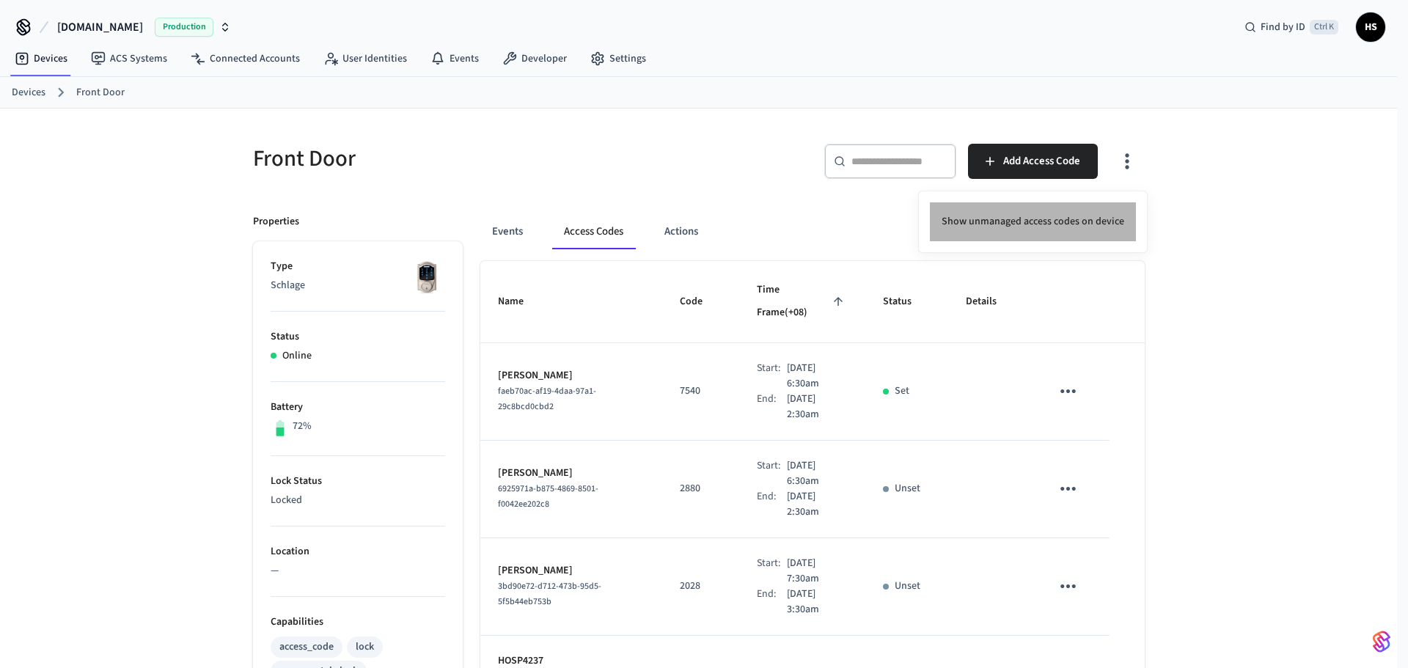
click at [1070, 228] on li "Show unmanaged access codes on device" at bounding box center [1033, 221] width 206 height 39
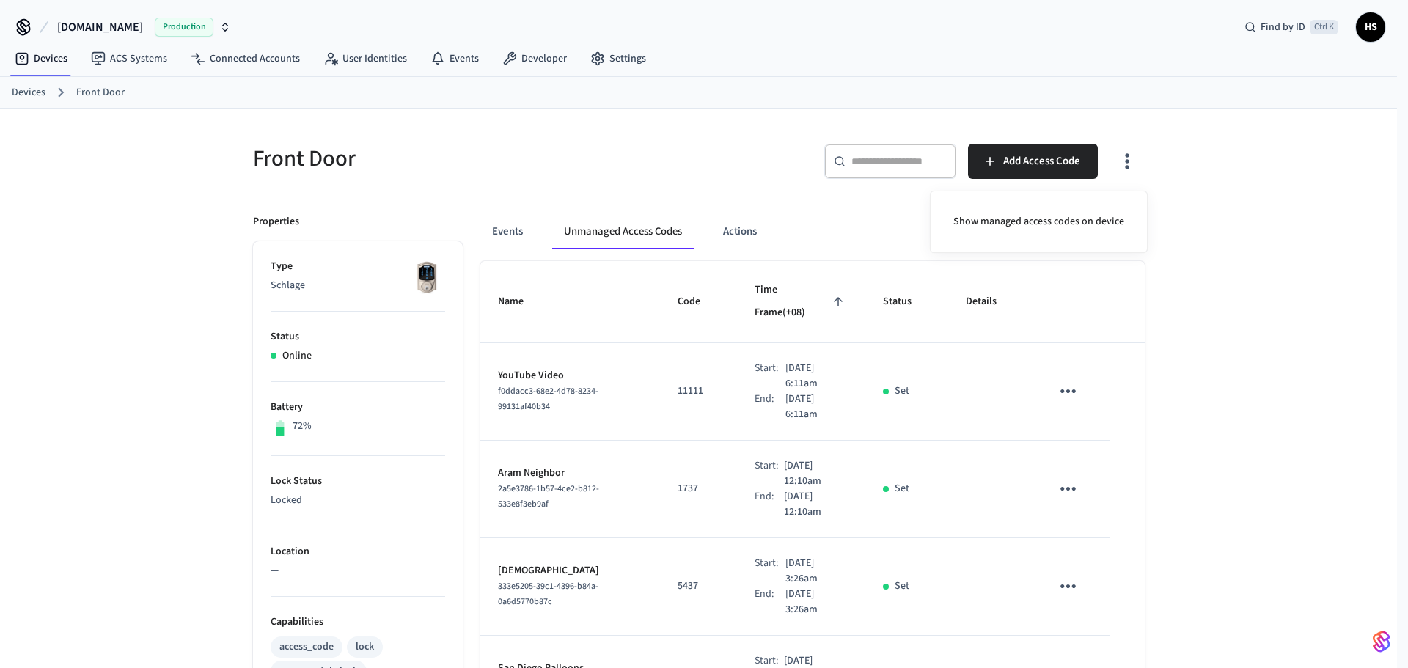
click at [930, 373] on div at bounding box center [704, 334] width 1408 height 668
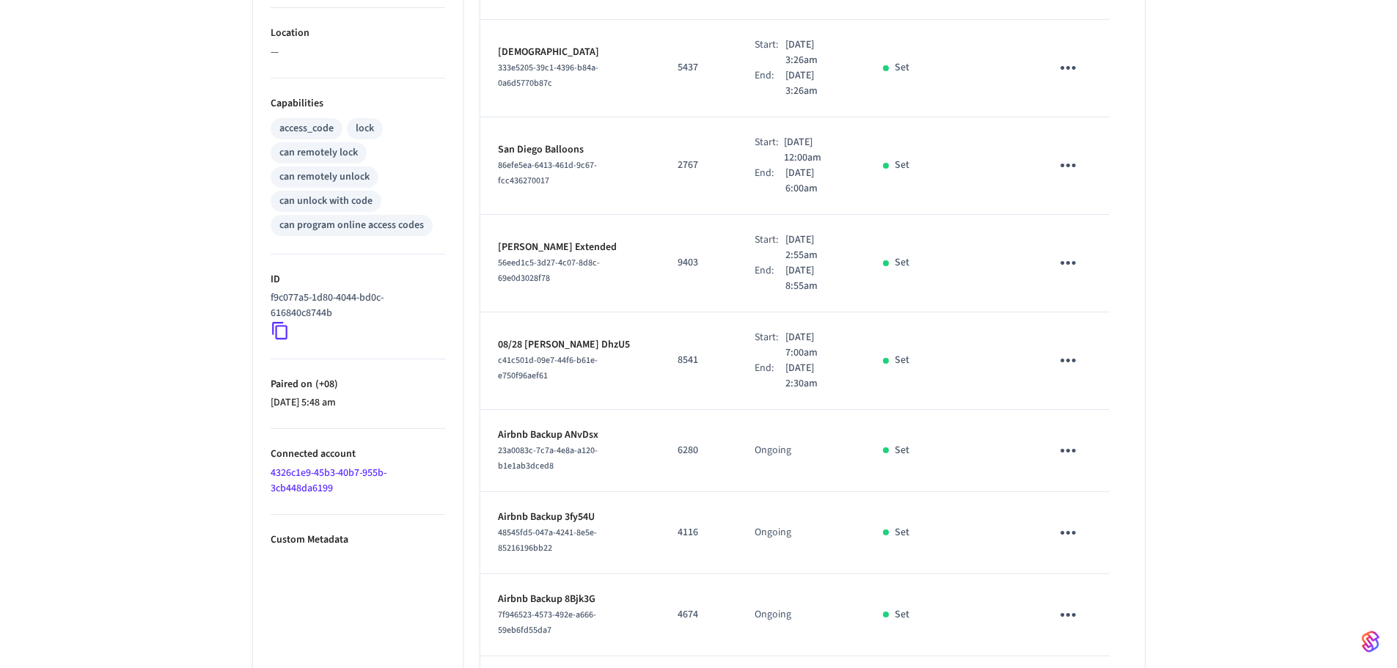
scroll to position [517, 0]
click at [971, 340] on td "sticky table" at bounding box center [990, 363] width 85 height 98
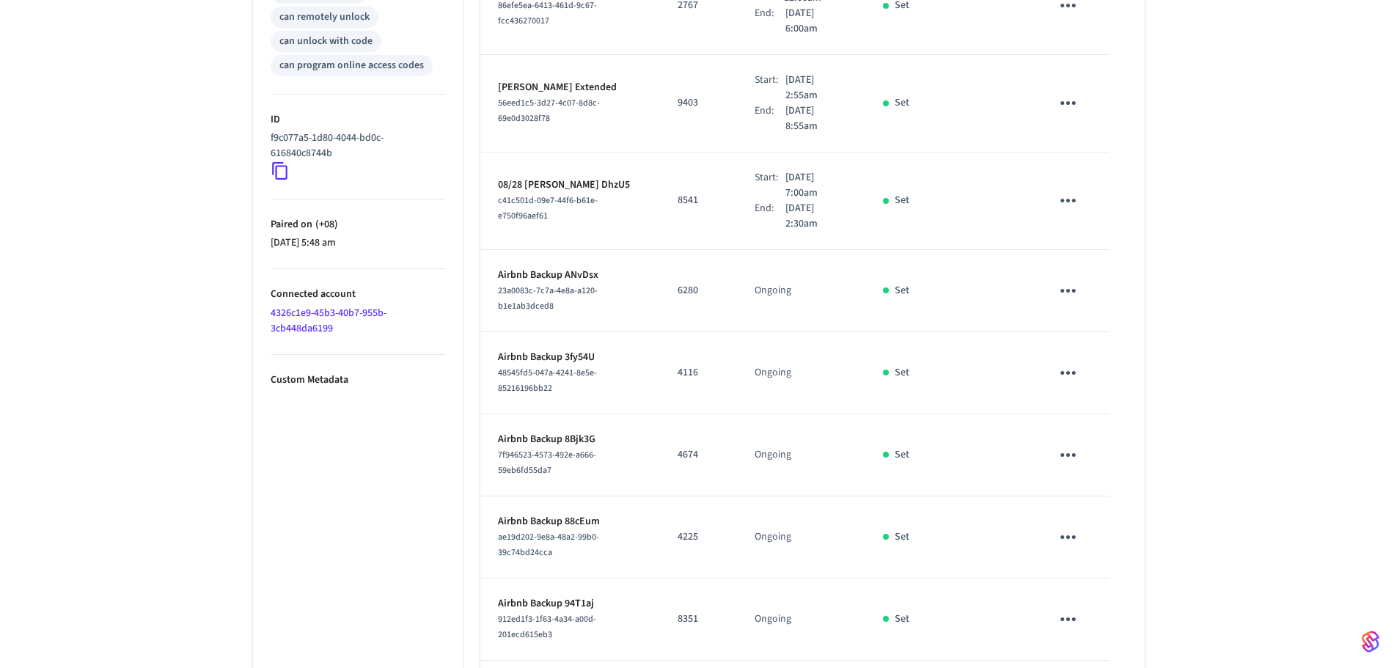
scroll to position [664, 0]
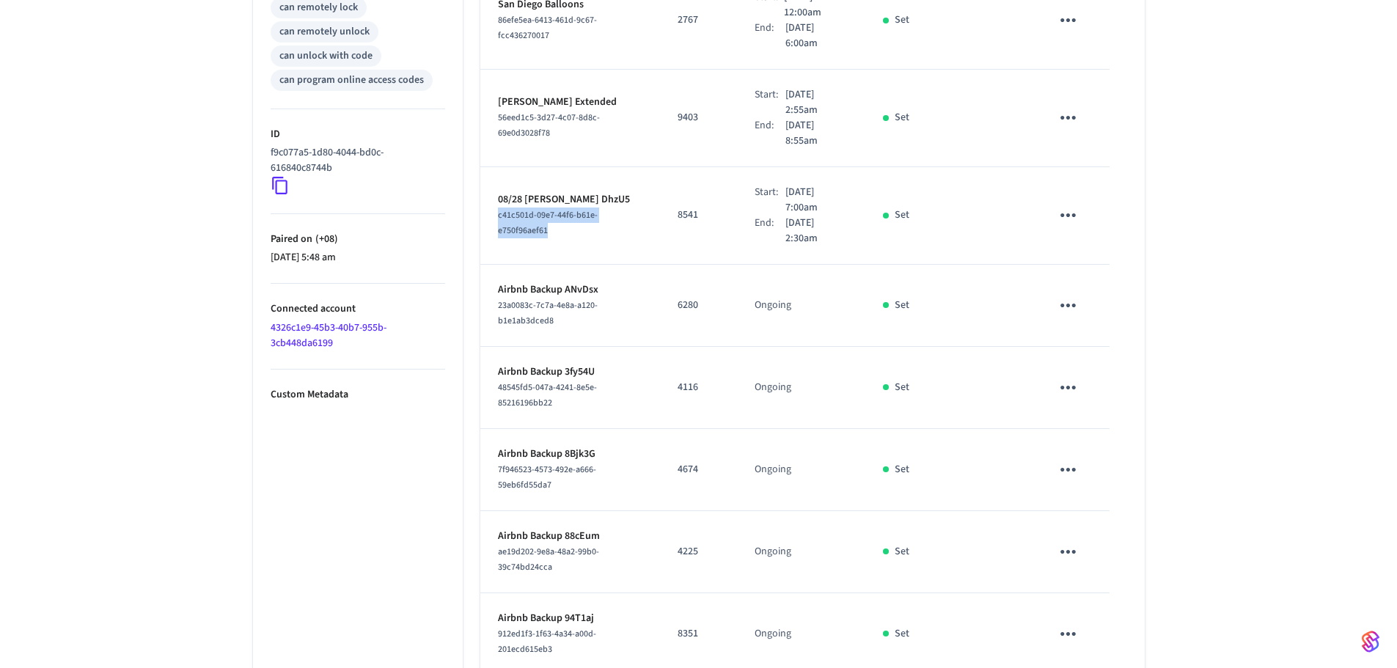
drag, startPoint x: 581, startPoint y: 217, endPoint x: 482, endPoint y: 200, distance: 100.4
click at [482, 200] on td "08/28 Karen DhzU5 c41c501d-09e7-44f6-b61e-e750f96aef61" at bounding box center [570, 216] width 180 height 98
copy span "c41c501d-09e7-44f6-b61e-e750f96aef61"
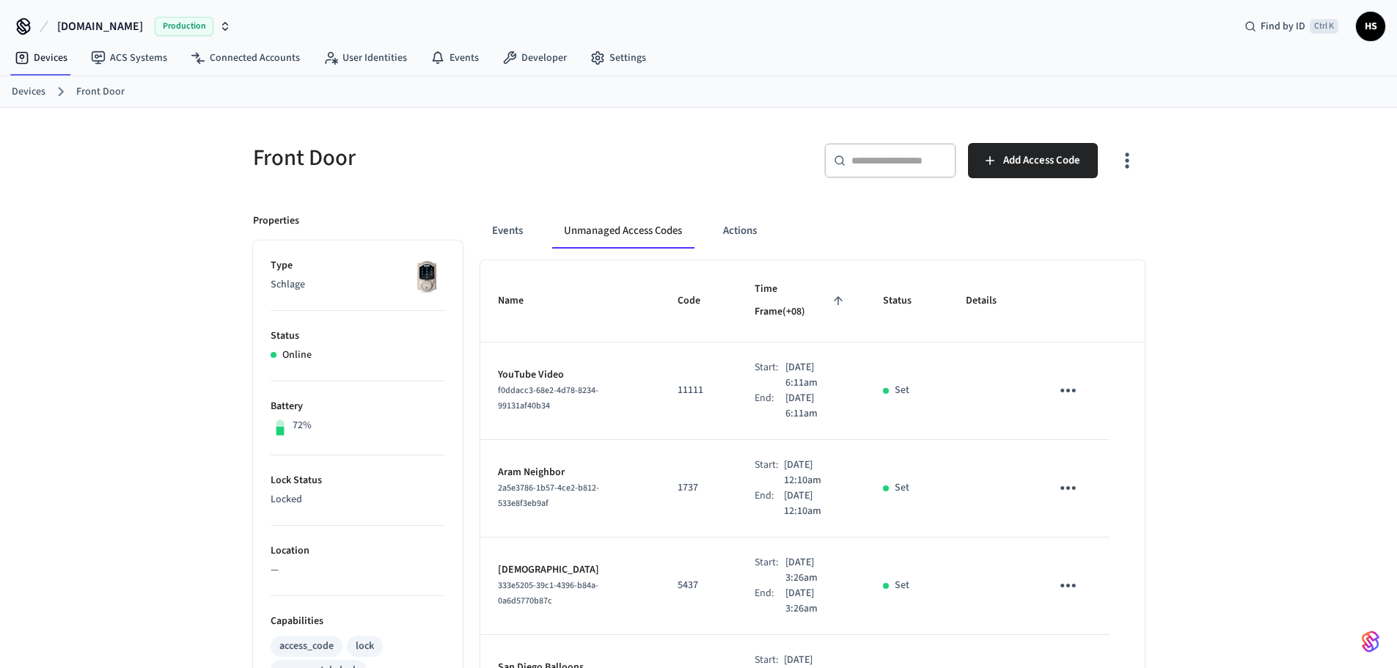
scroll to position [0, 0]
click at [523, 233] on button "Events" at bounding box center [507, 231] width 54 height 35
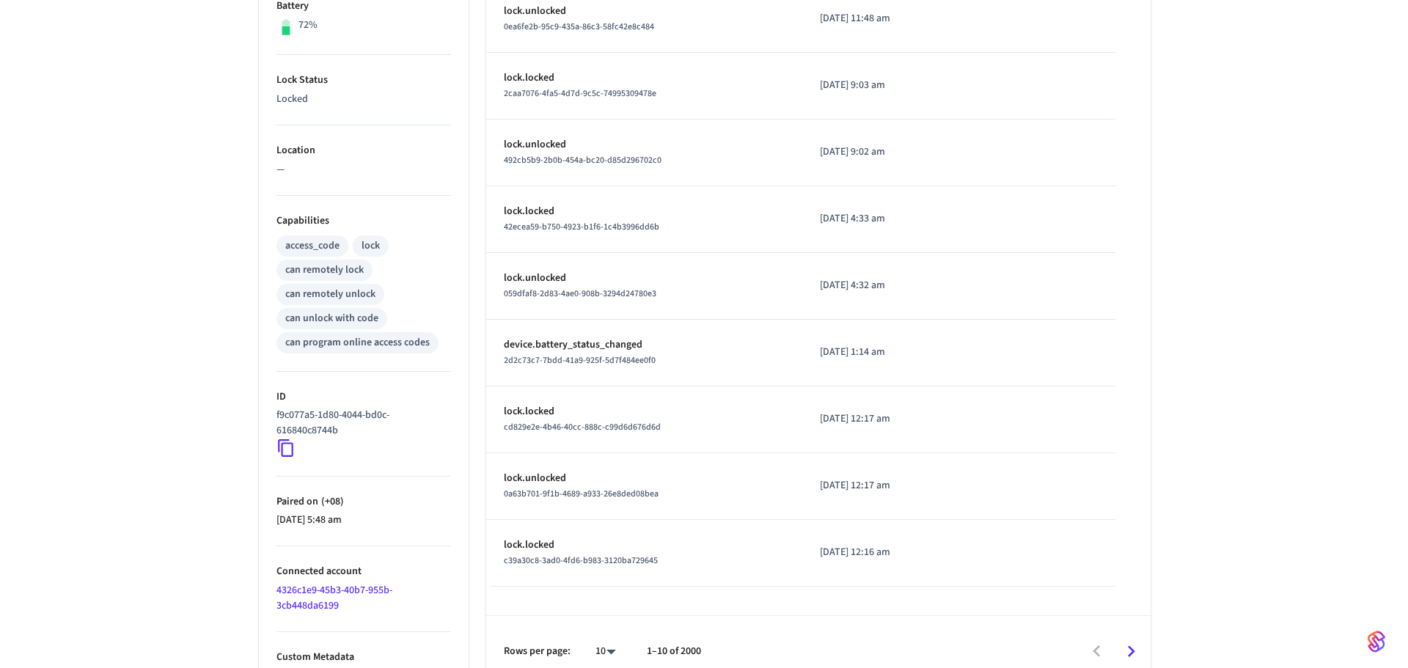
scroll to position [420, 0]
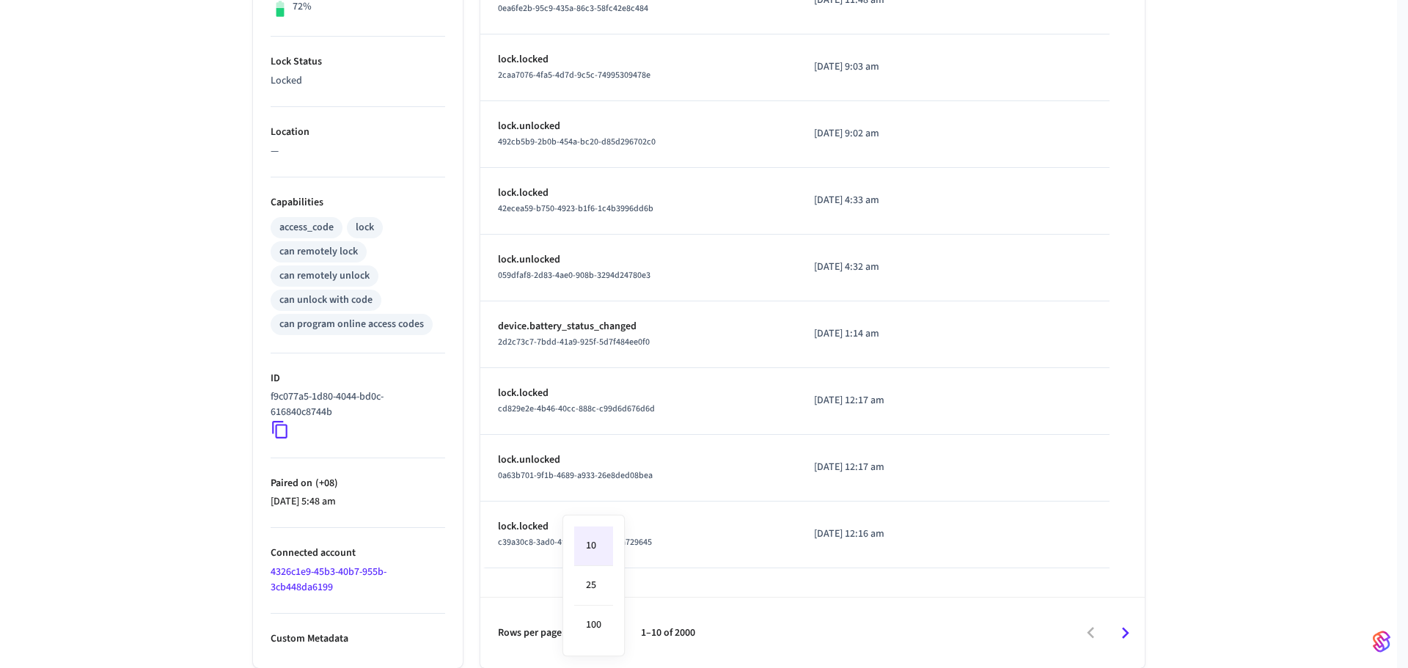
click at [603, 623] on body "Hospitable.com Production Find by ID Ctrl K HS Devices ACS Systems Connected Ac…" at bounding box center [704, 124] width 1408 height 1088
click at [600, 628] on li "100" at bounding box center [593, 625] width 39 height 39
type input "***"
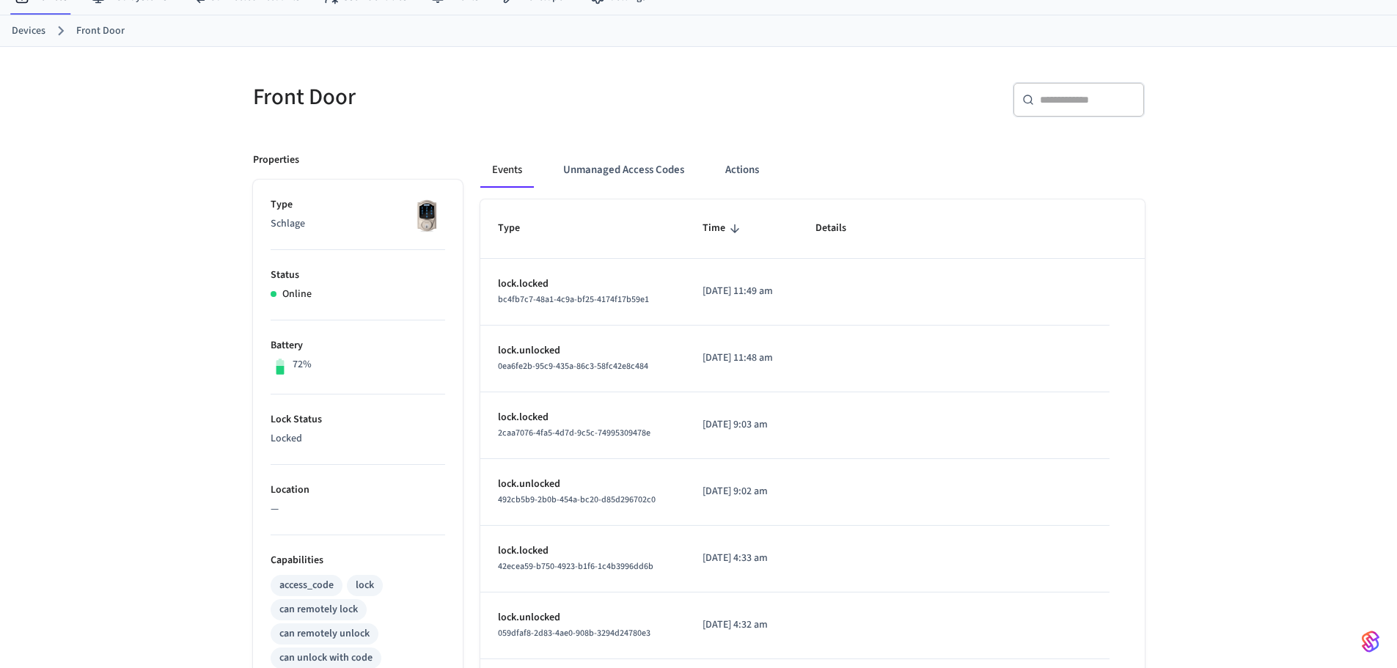
scroll to position [0, 0]
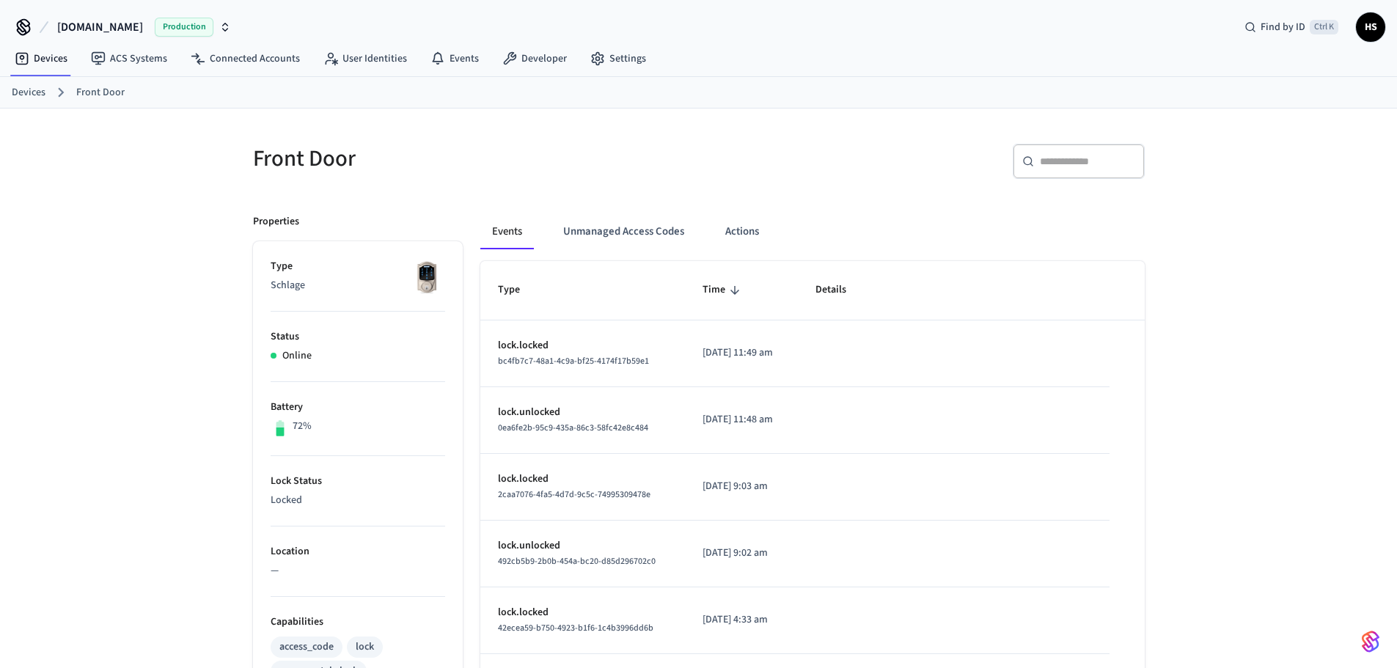
click at [1121, 149] on div "​ ​" at bounding box center [1079, 161] width 132 height 35
paste input "**********"
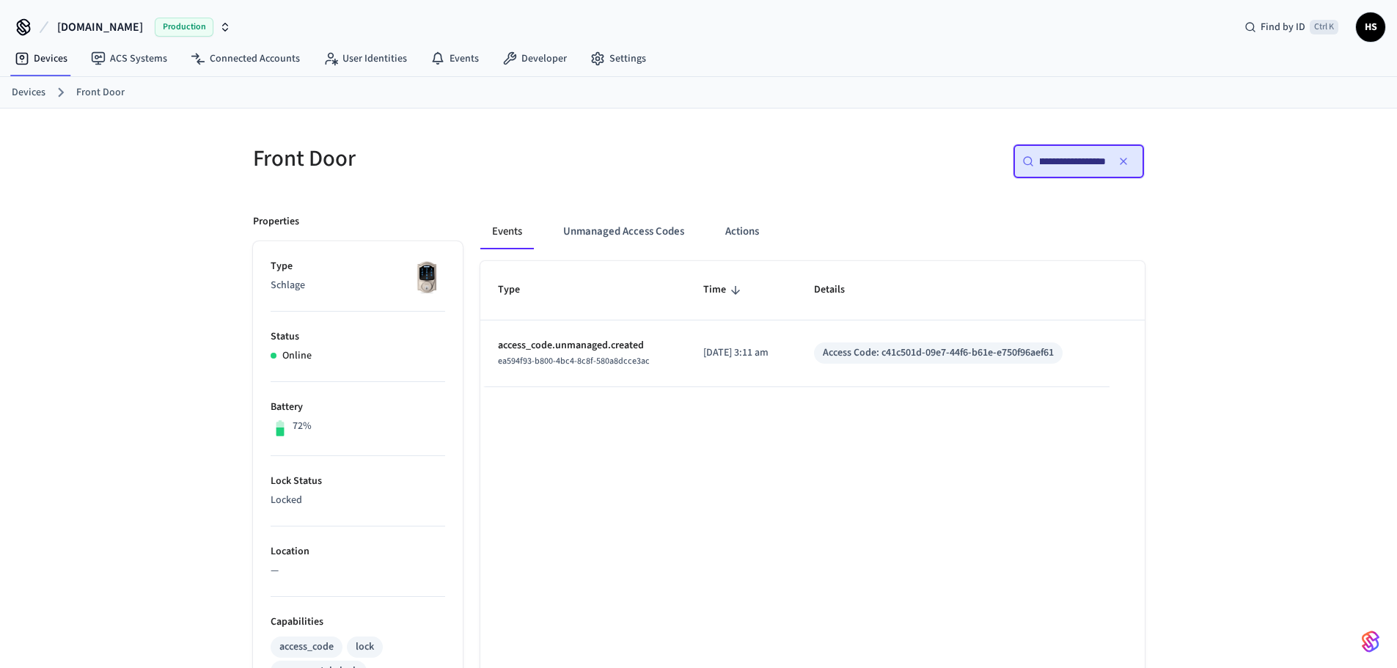
type input "**********"
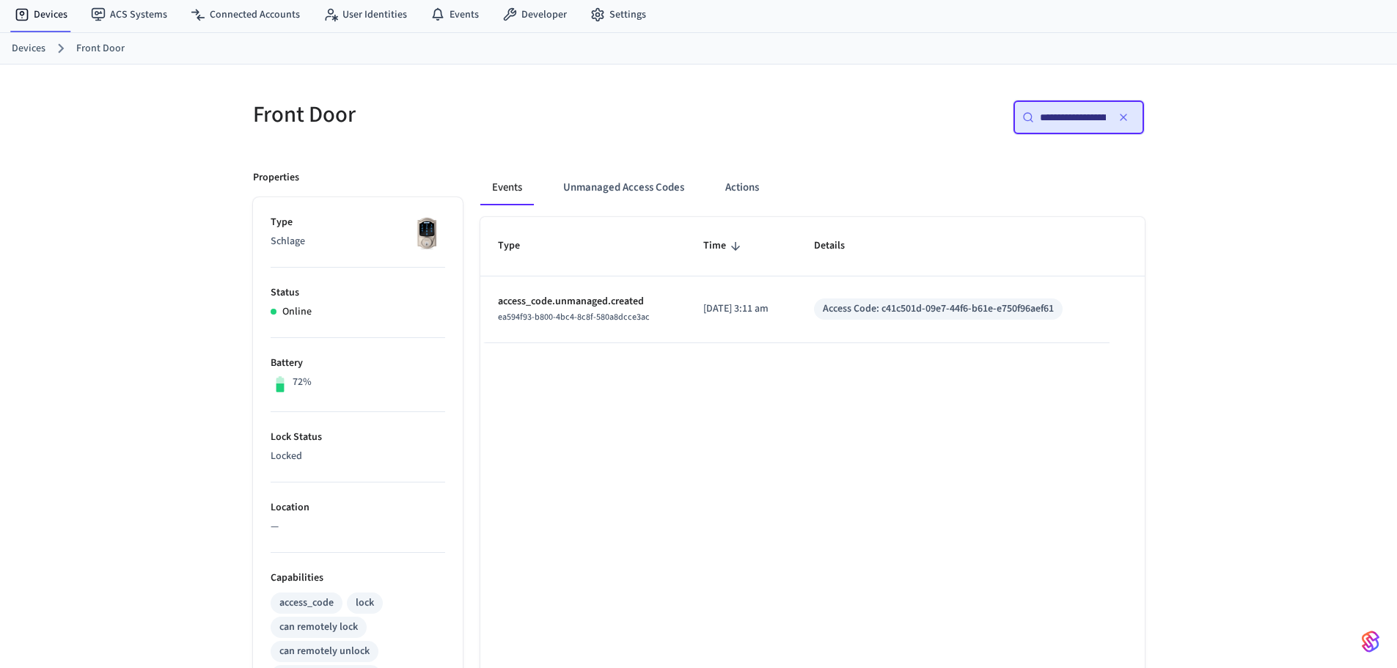
scroll to position [73, 0]
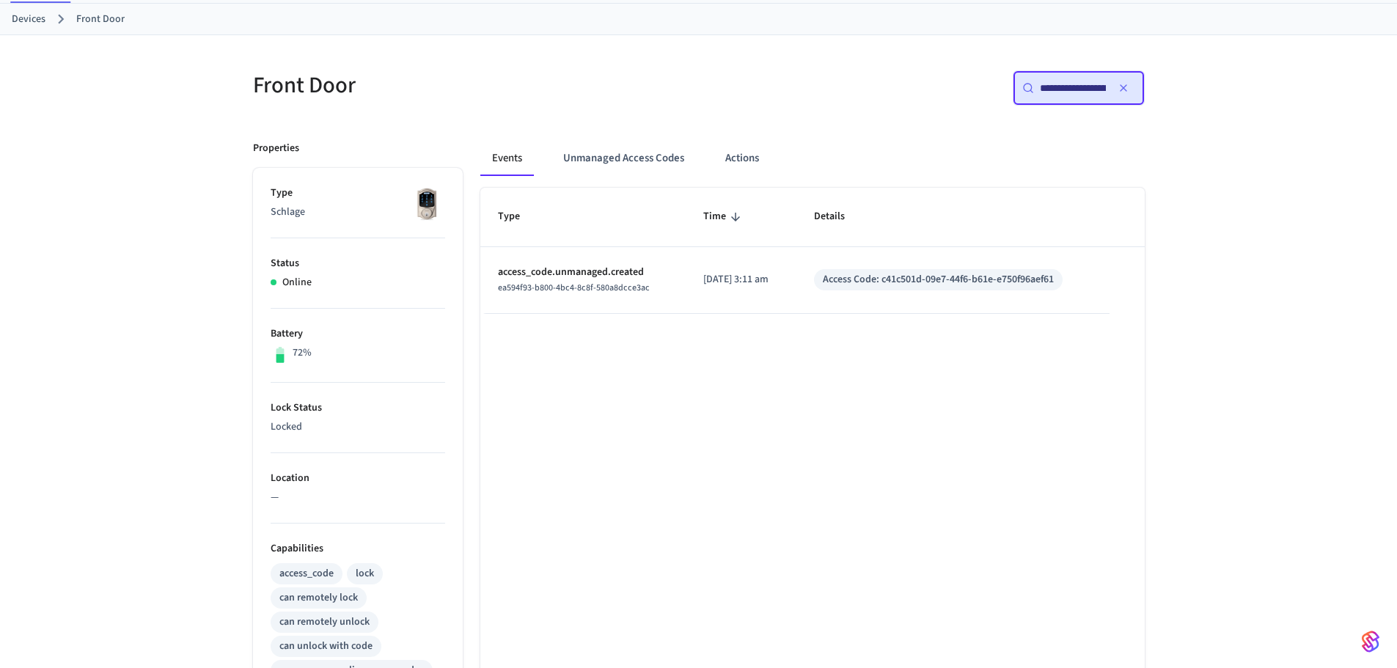
click at [86, 284] on div "**********" at bounding box center [698, 524] width 1397 height 979
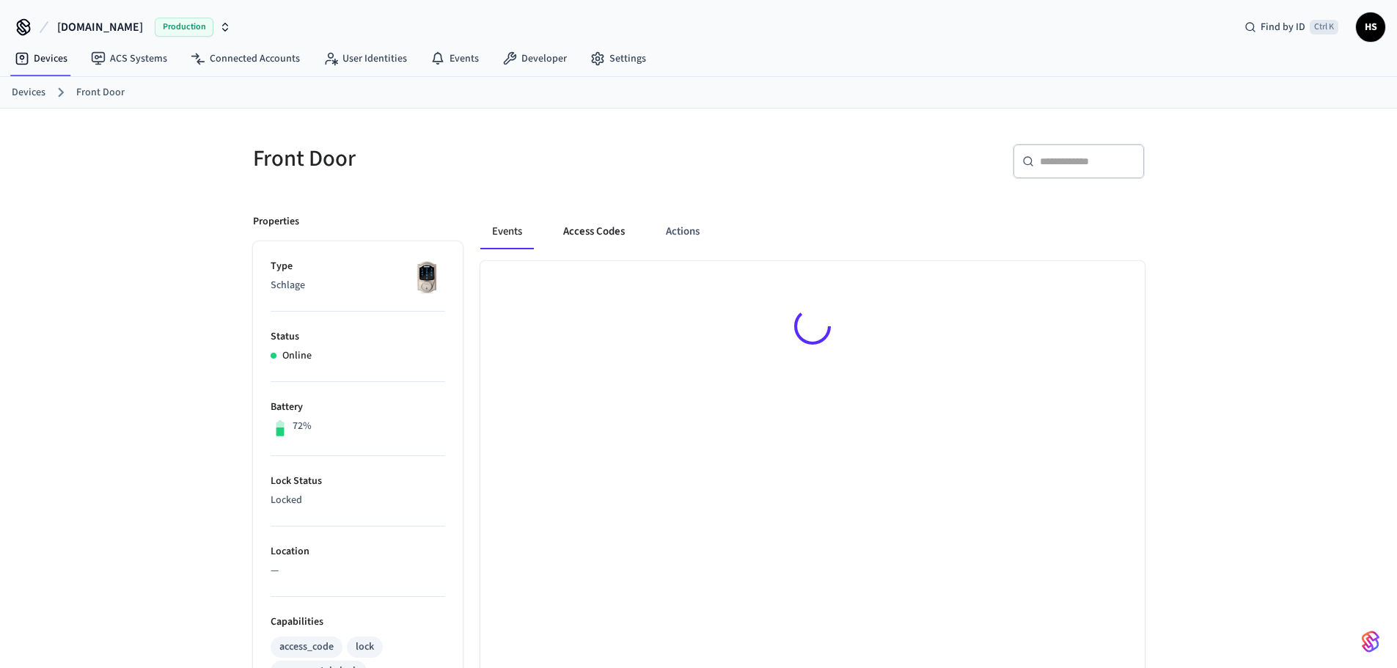
click at [607, 233] on button "Access Codes" at bounding box center [594, 231] width 85 height 35
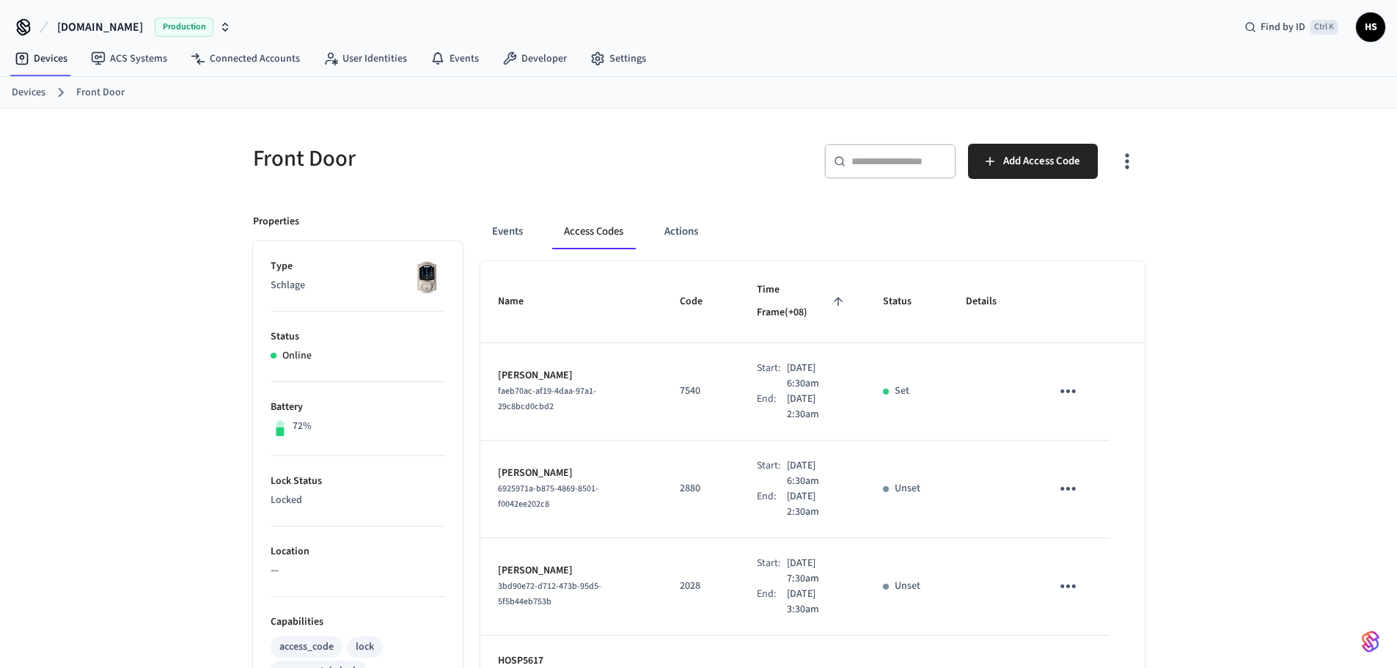
click at [1113, 172] on button "button" at bounding box center [1127, 161] width 34 height 59
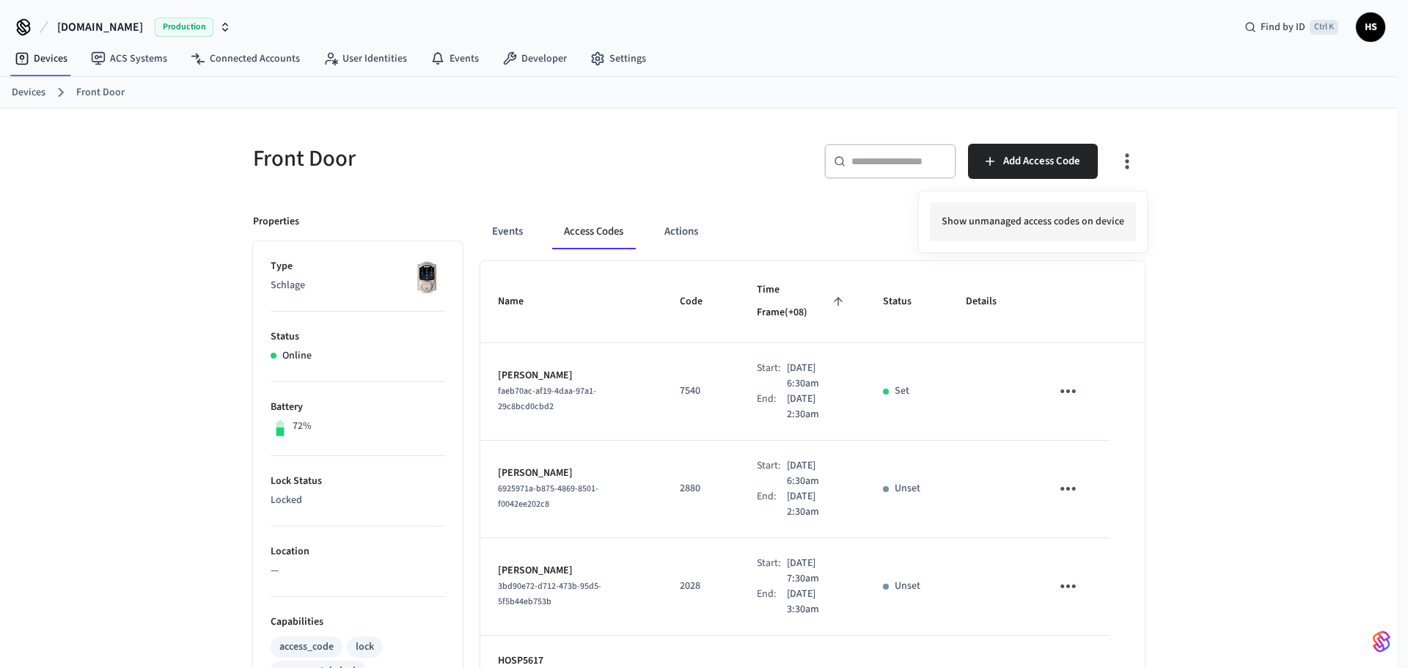
click at [1053, 214] on li "Show unmanaged access codes on device" at bounding box center [1033, 221] width 206 height 39
click at [1033, 222] on li "Show managed access codes on device" at bounding box center [1039, 221] width 194 height 39
click at [824, 364] on div at bounding box center [704, 334] width 1408 height 668
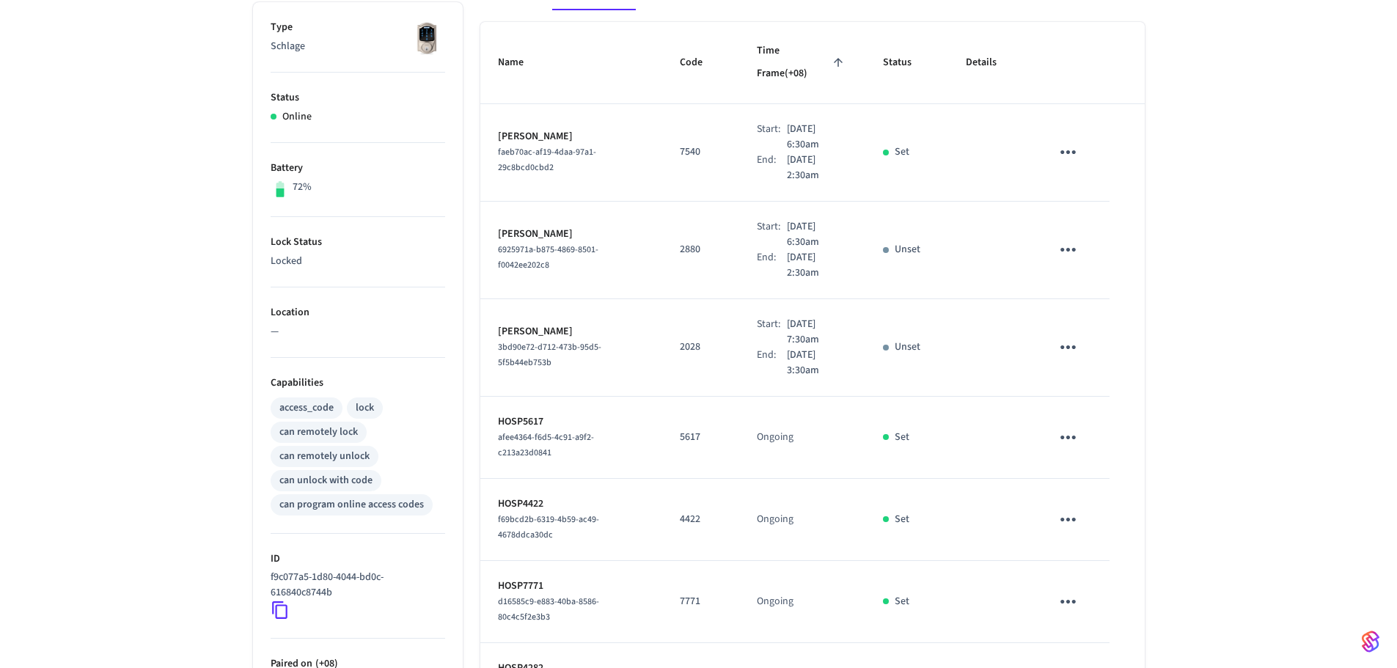
scroll to position [73, 0]
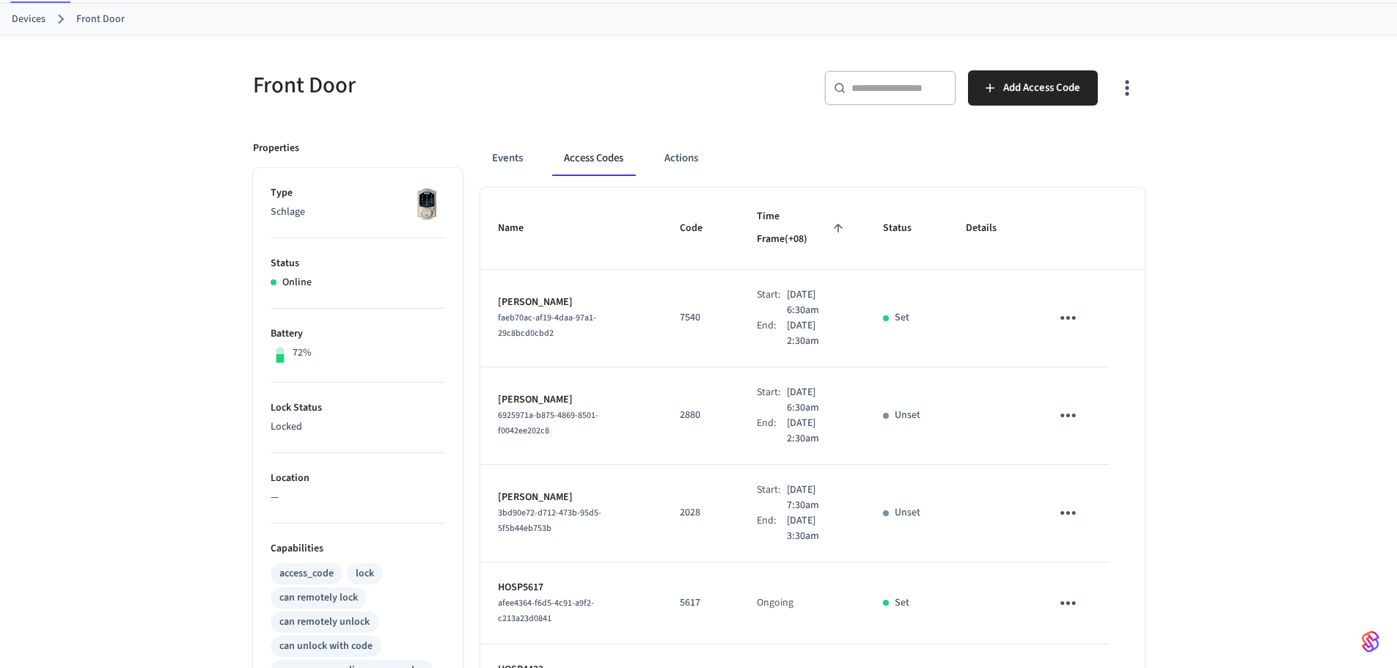
click at [1117, 95] on icon "button" at bounding box center [1127, 87] width 23 height 23
click at [1060, 127] on div "Show unmanaged access codes on device" at bounding box center [1033, 148] width 230 height 62
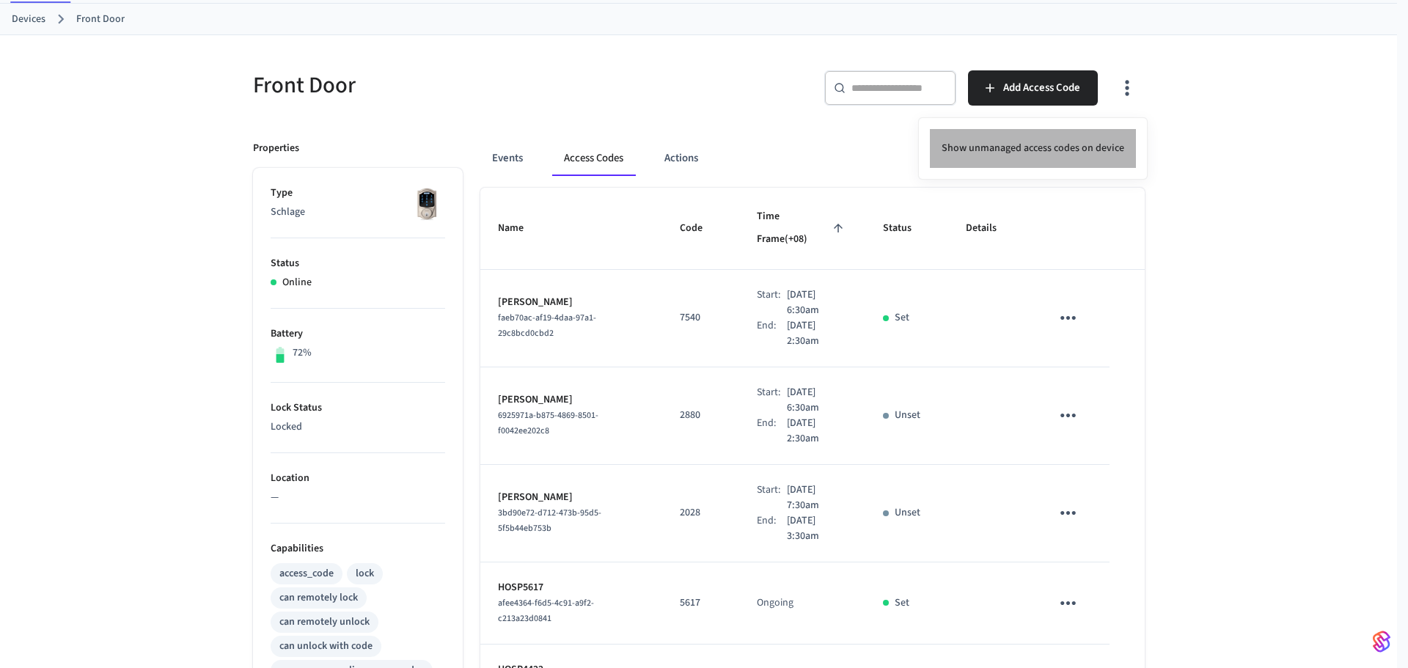
click at [1055, 134] on li "Show unmanaged access codes on device" at bounding box center [1033, 148] width 206 height 39
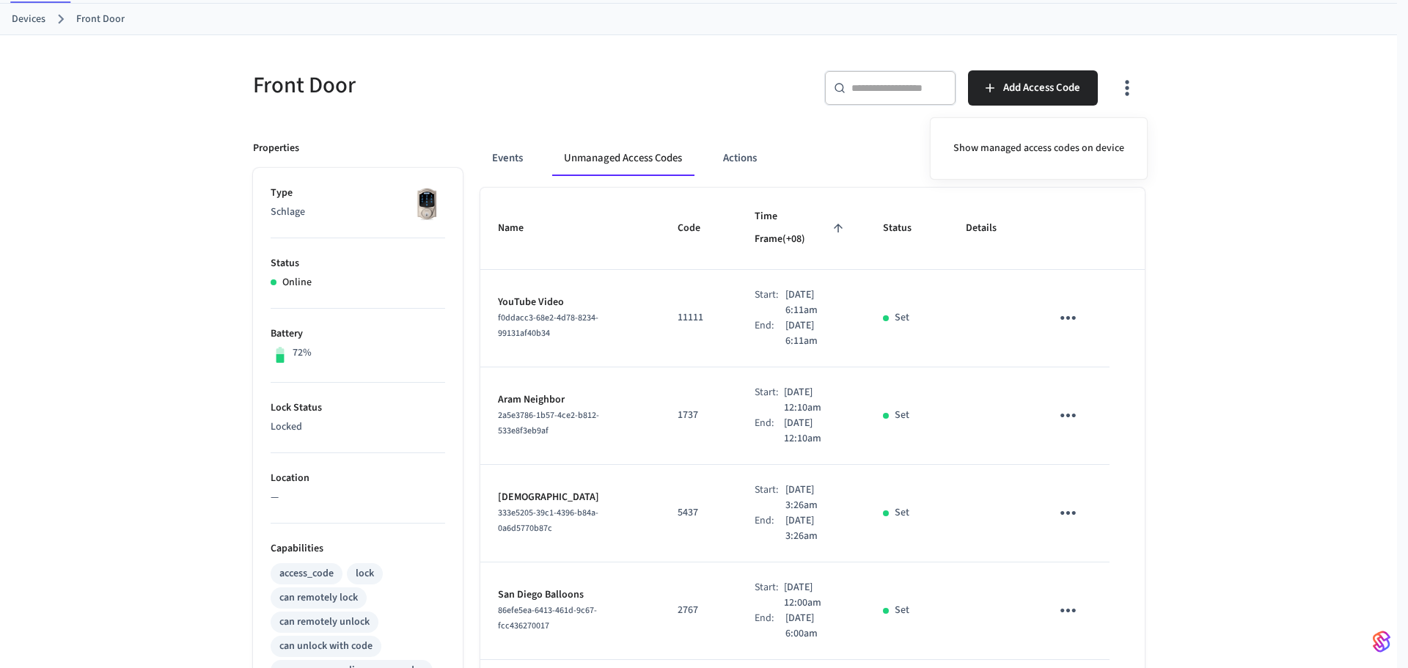
click at [794, 367] on div at bounding box center [704, 334] width 1408 height 668
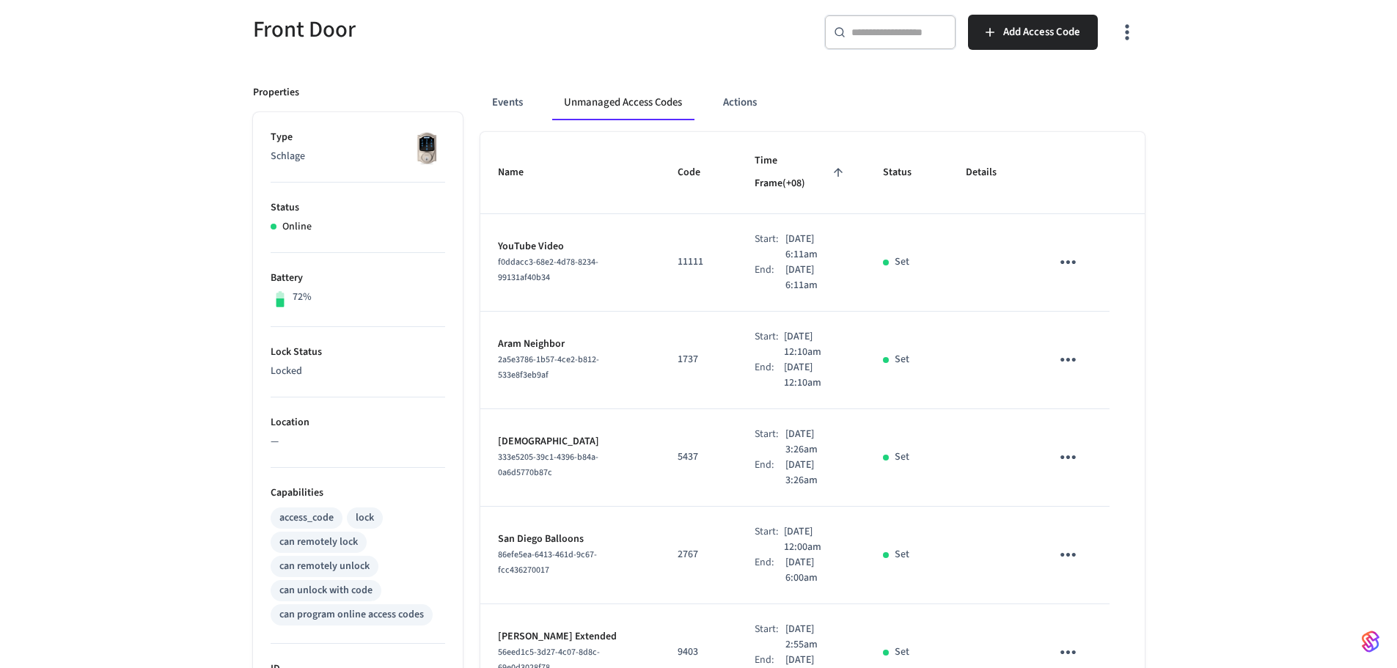
scroll to position [124, 0]
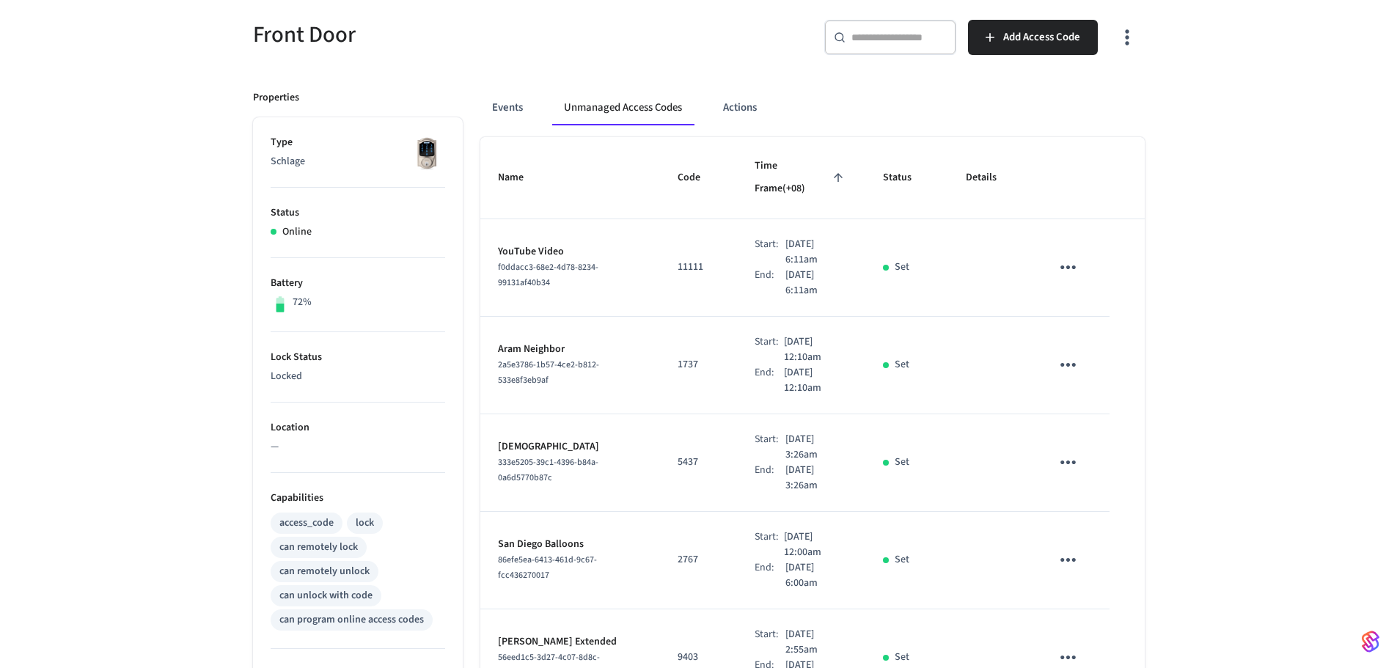
click at [1126, 43] on icon "button" at bounding box center [1127, 37] width 23 height 23
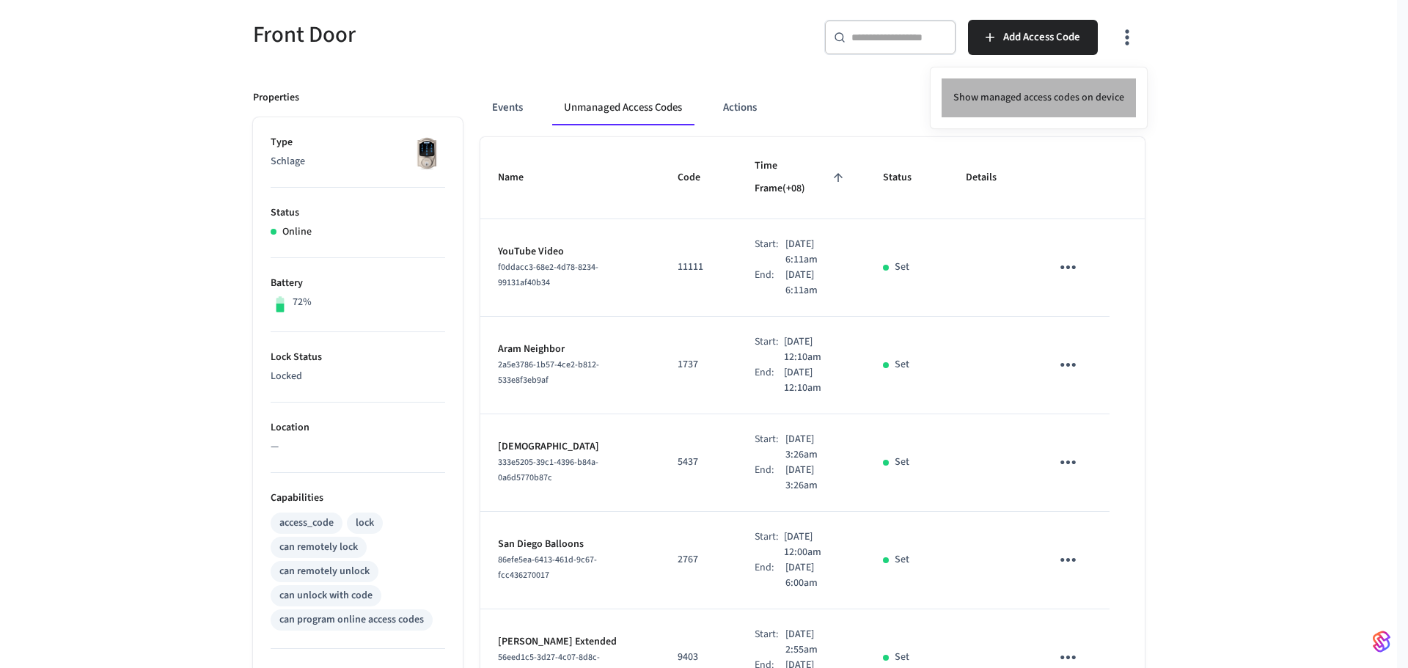
click at [1062, 90] on li "Show managed access codes on device" at bounding box center [1039, 97] width 194 height 39
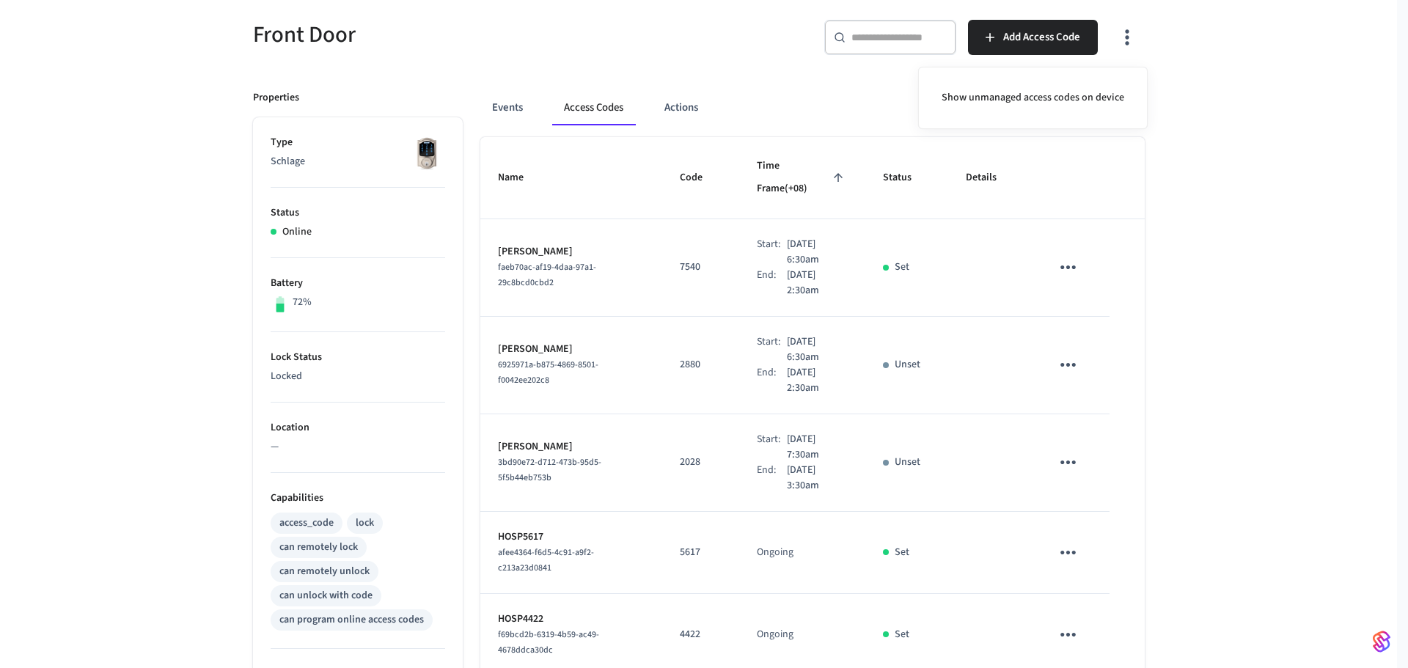
click at [783, 394] on div at bounding box center [704, 334] width 1408 height 668
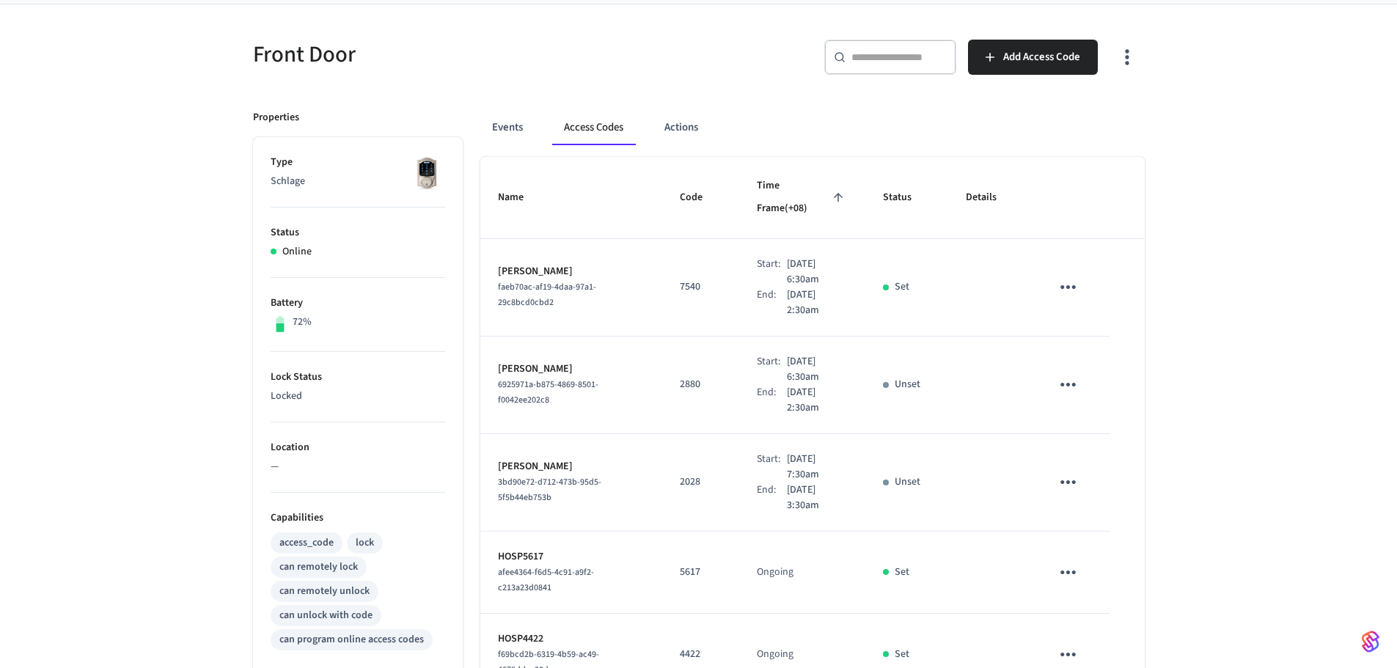
scroll to position [0, 0]
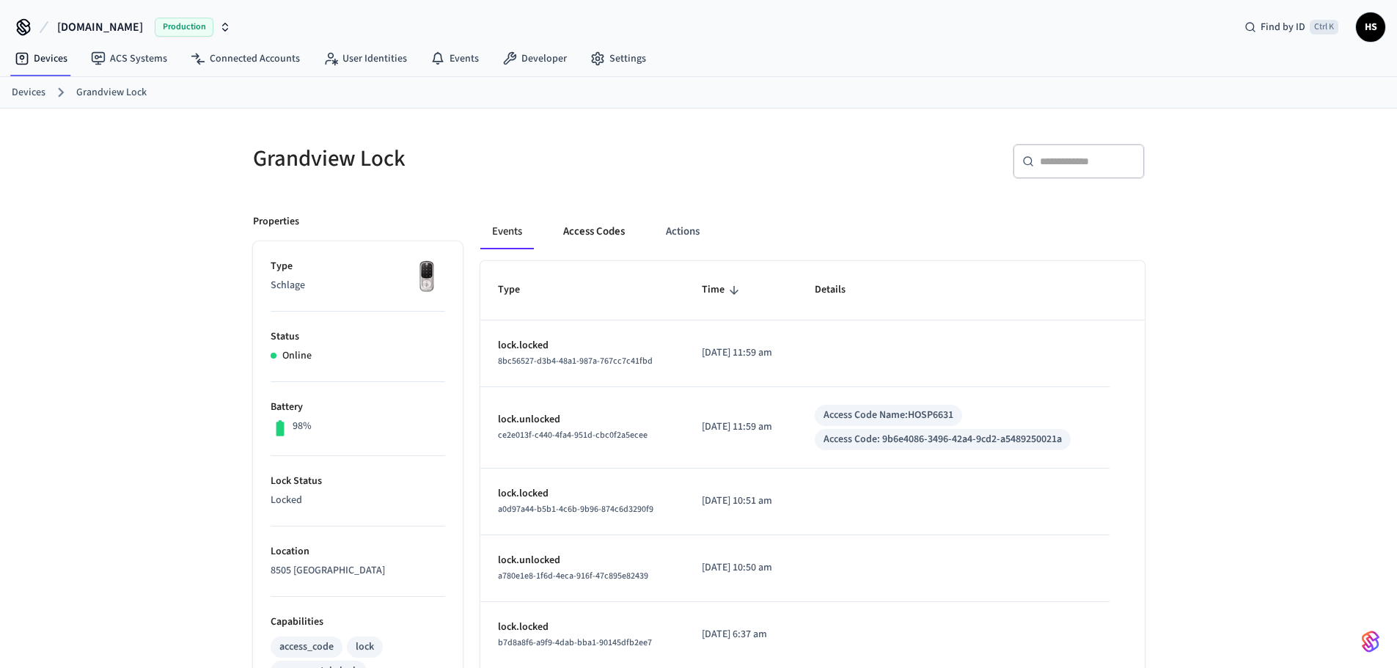
click at [606, 240] on button "Access Codes" at bounding box center [594, 231] width 85 height 35
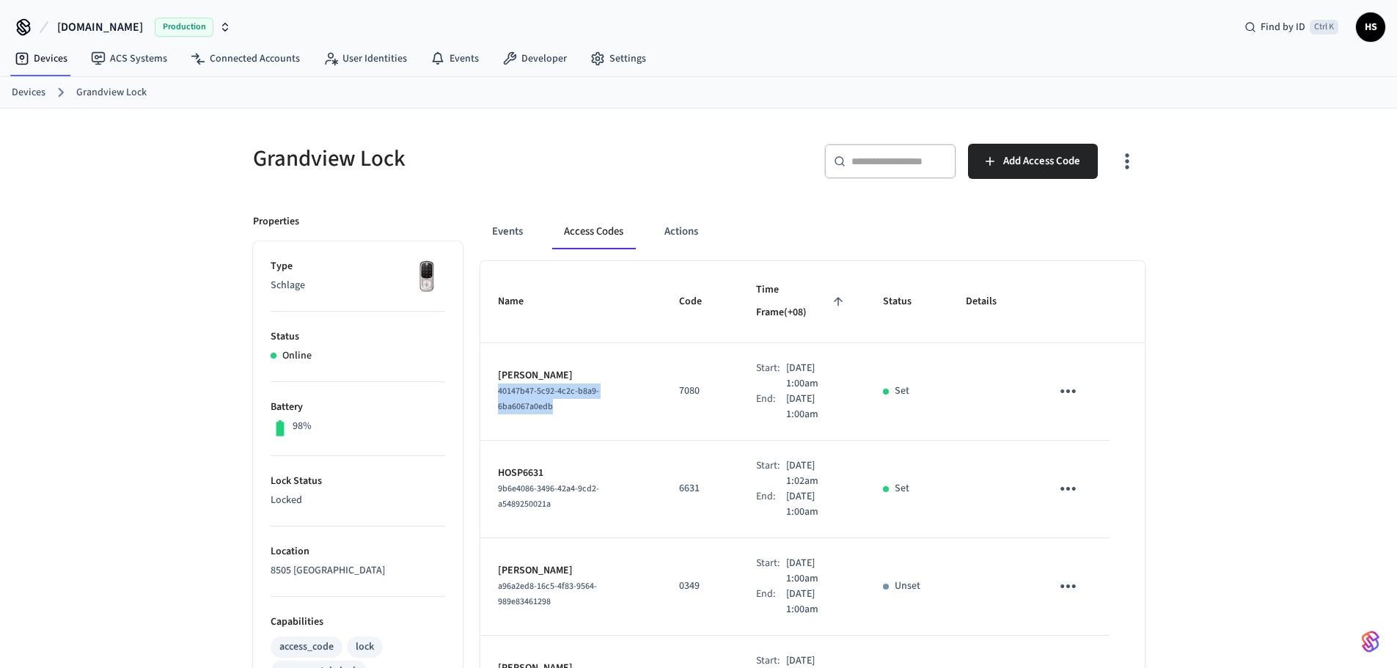
drag, startPoint x: 575, startPoint y: 395, endPoint x: 489, endPoint y: 375, distance: 88.1
click at [489, 375] on td "[PERSON_NAME] 40147b47-5c92-4c2c-b8a9-6ba6067a0edb" at bounding box center [571, 392] width 182 height 98
copy span "40147b47-5c92-4c2c-b8a9-6ba6067a0edb"
click at [510, 236] on button "Events" at bounding box center [507, 231] width 54 height 35
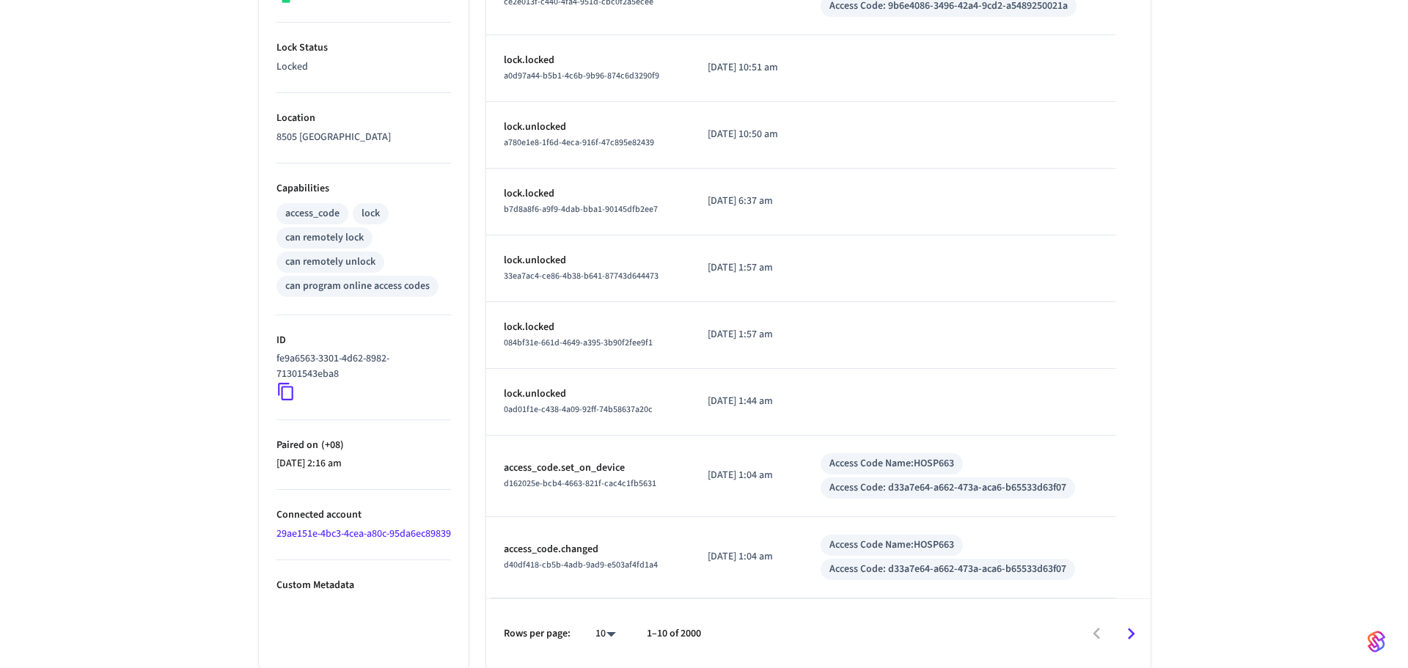
scroll to position [435, 0]
click at [593, 635] on body "[DOMAIN_NAME] Production Find by ID Ctrl K HS Devices ACS Systems Connected Acc…" at bounding box center [704, 116] width 1408 height 1103
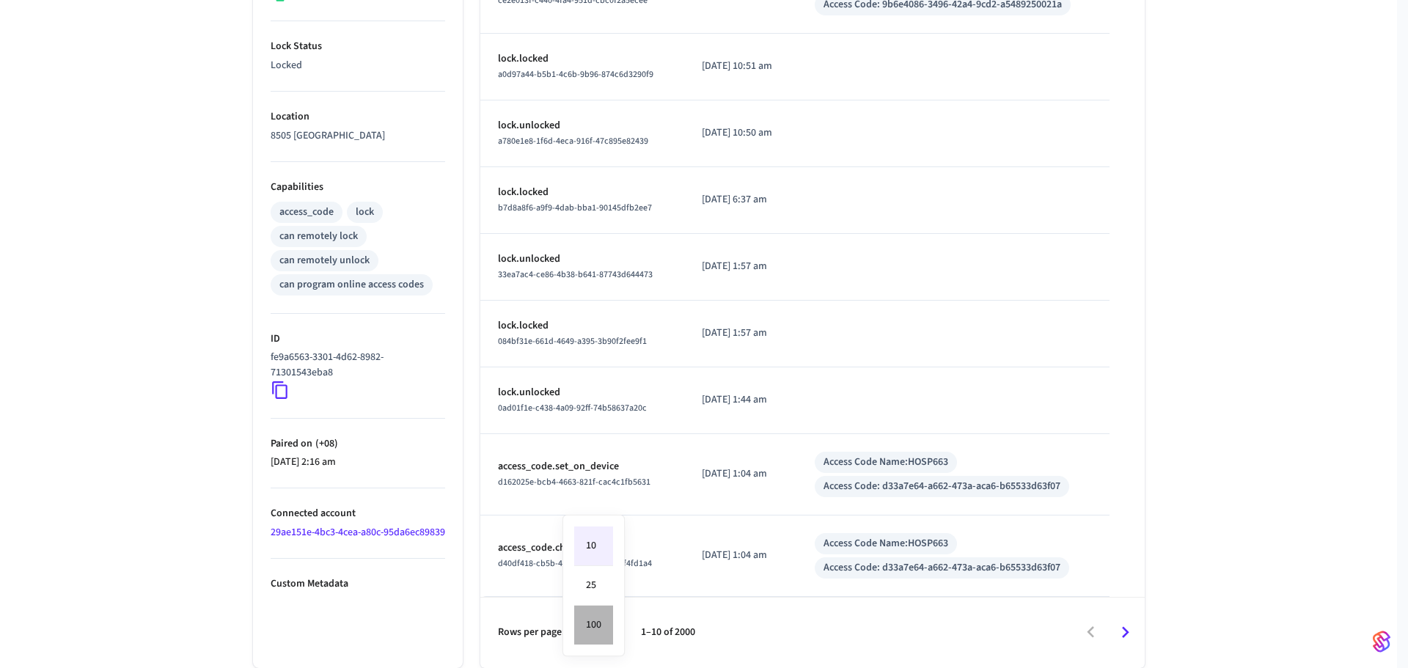
click at [598, 618] on li "100" at bounding box center [593, 625] width 39 height 39
type input "***"
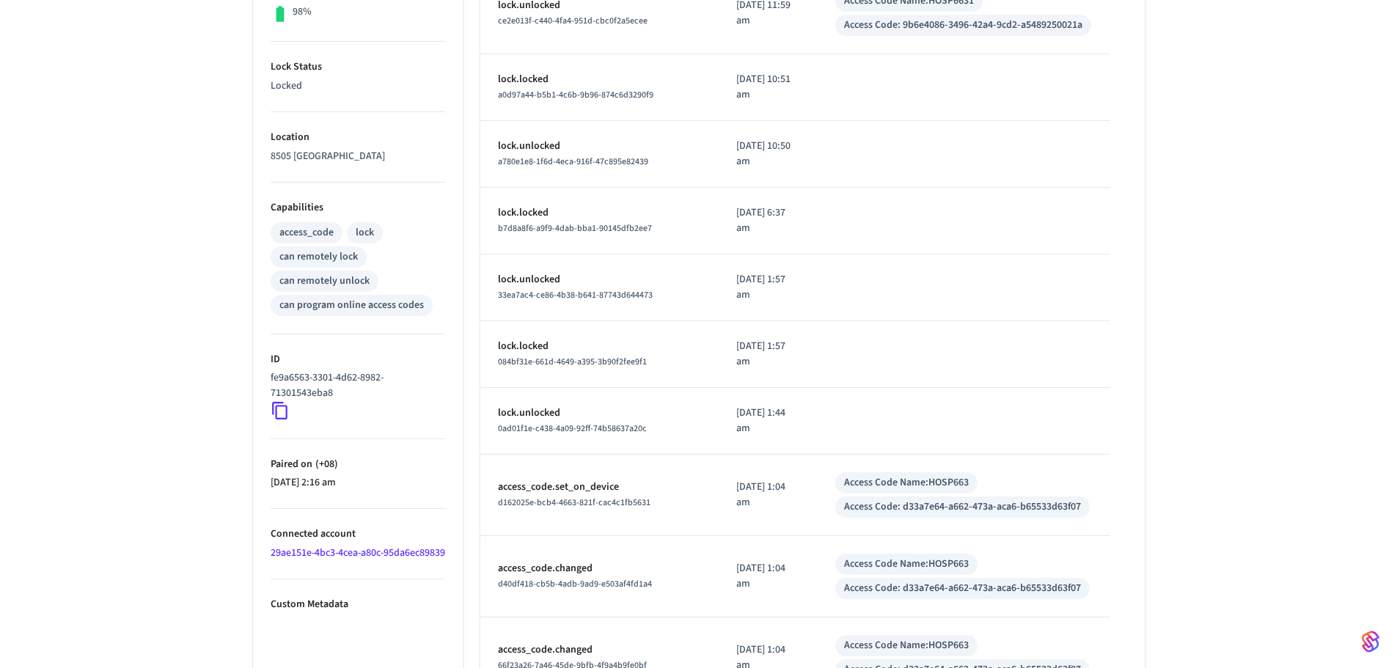
scroll to position [440, 0]
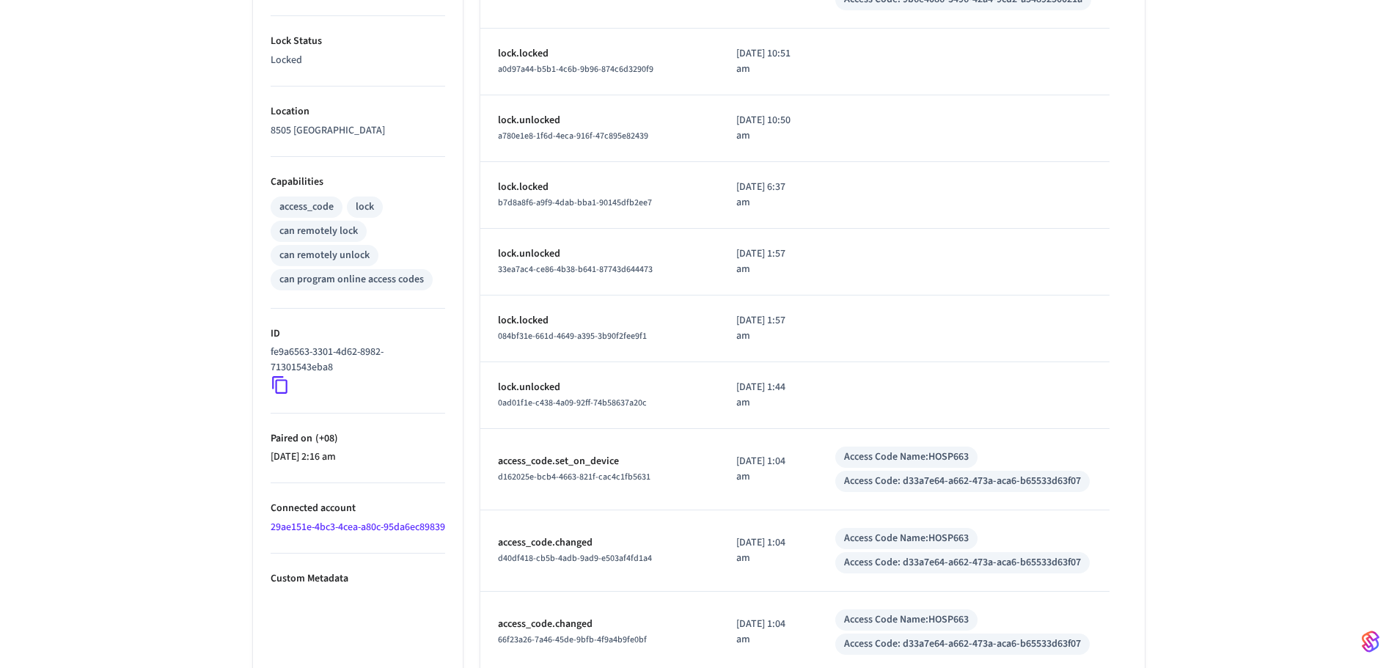
click at [326, 534] on link "29ae151e-4bc3-4cea-a80c-95da6ec89839" at bounding box center [358, 527] width 175 height 15
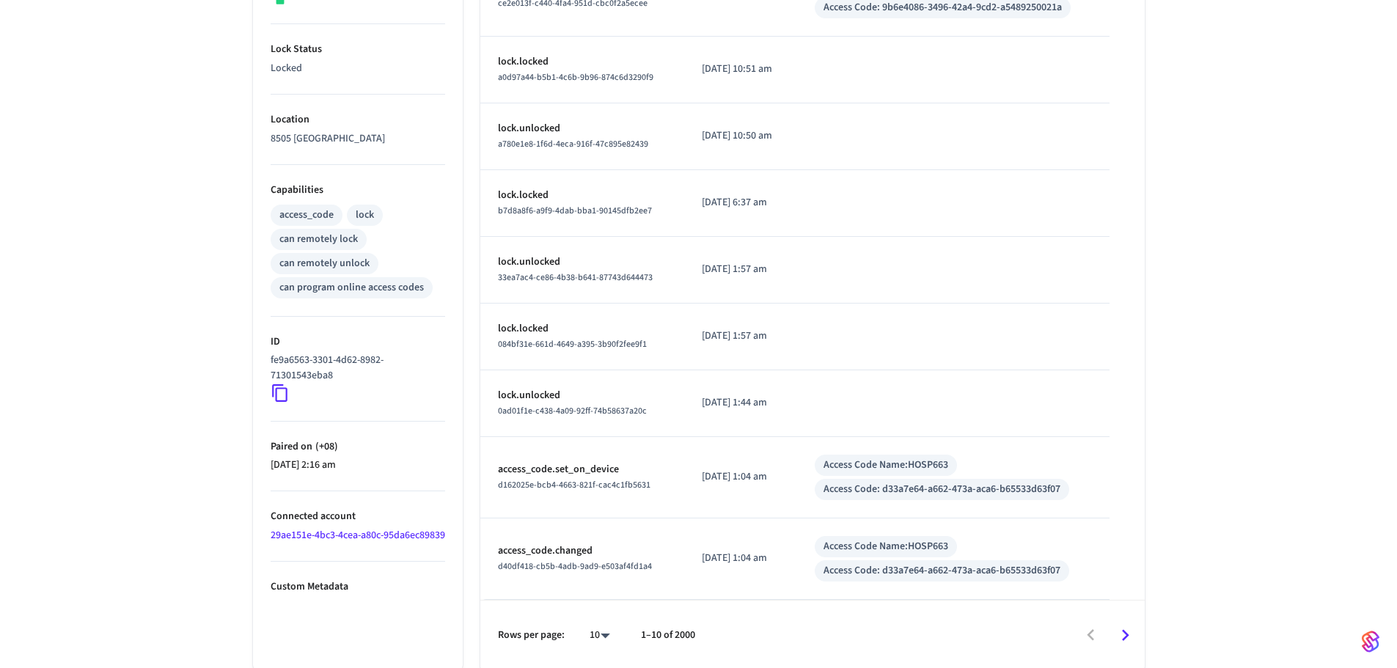
scroll to position [435, 0]
click at [310, 540] on link "29ae151e-4bc3-4cea-a80c-95da6ec89839" at bounding box center [358, 532] width 175 height 15
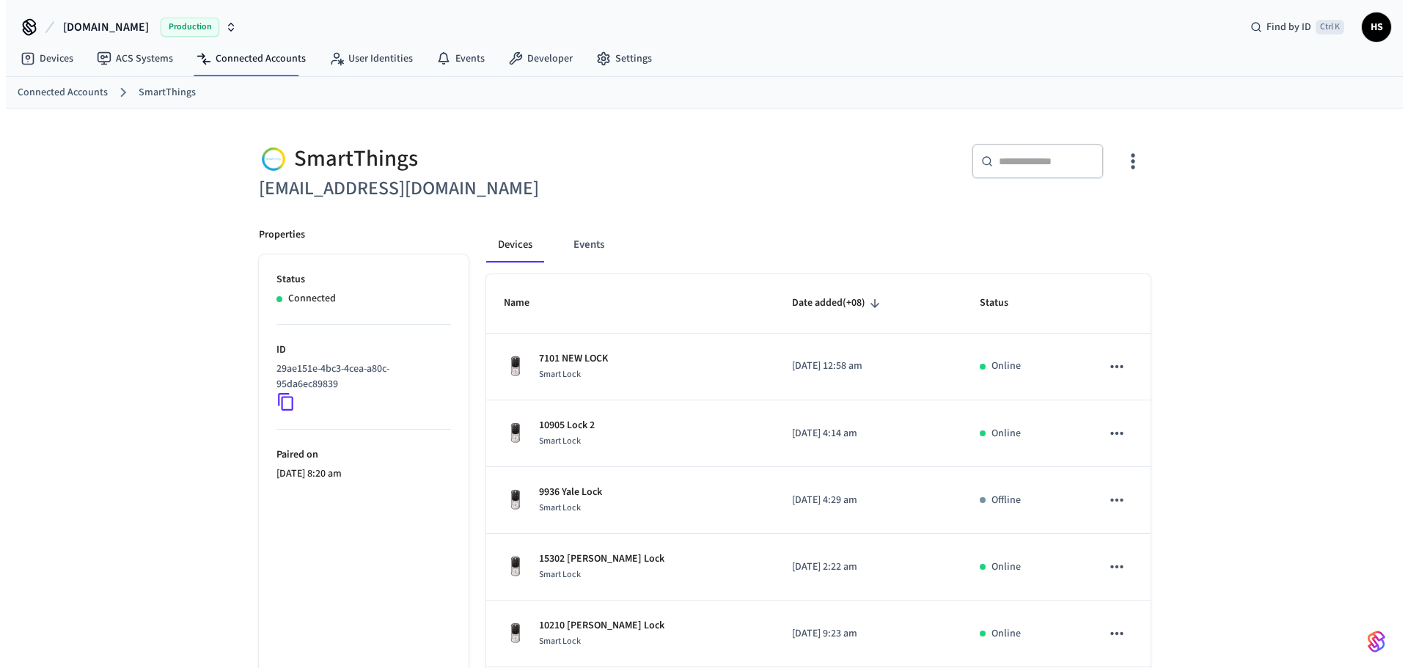
scroll to position [435, 0]
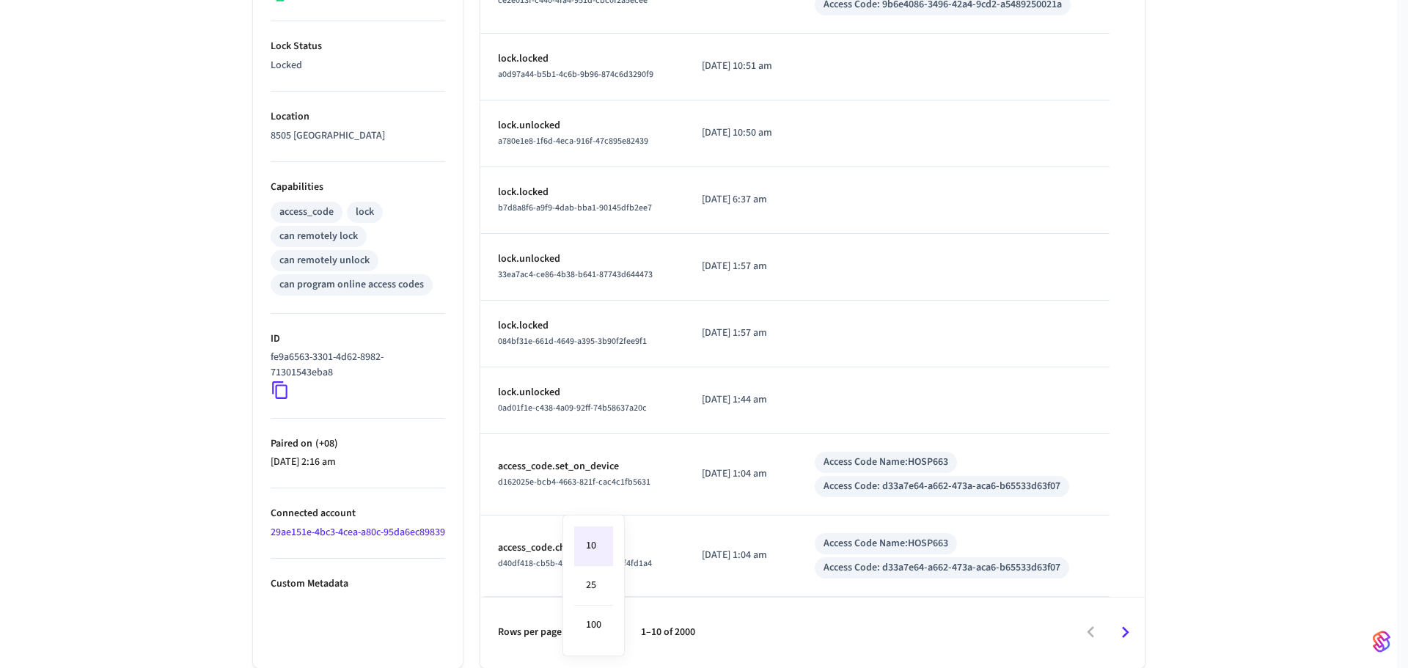
click at [597, 637] on body "[DOMAIN_NAME] Production Find by ID Ctrl K HS Devices ACS Systems Connected Acc…" at bounding box center [704, 116] width 1408 height 1103
click at [602, 630] on li "100" at bounding box center [593, 625] width 39 height 39
type input "***"
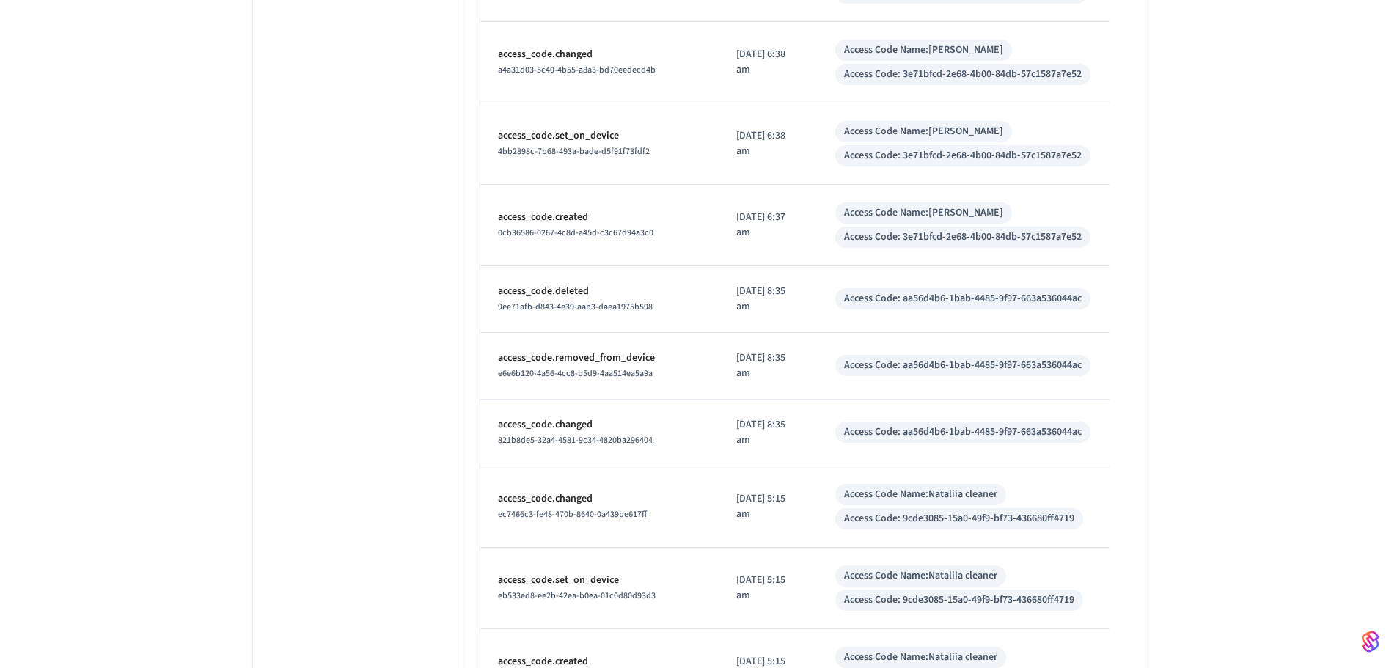
scroll to position [4066, 0]
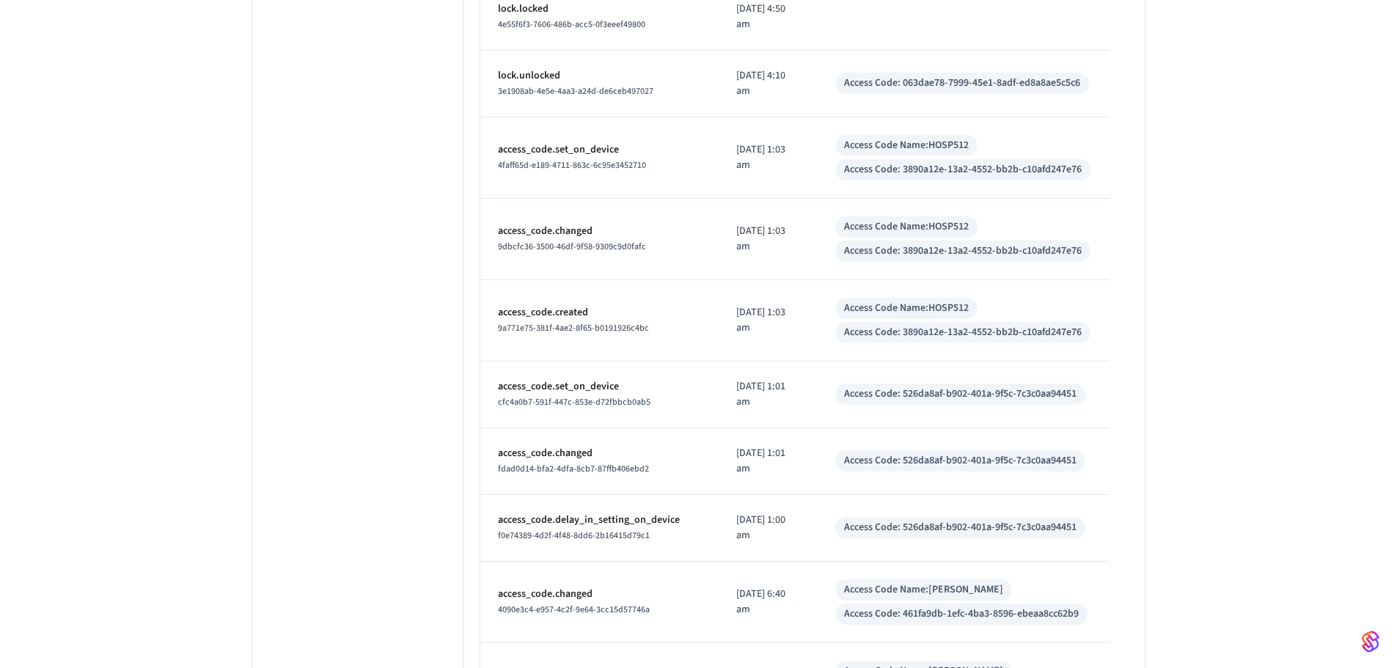
scroll to position [3185, 0]
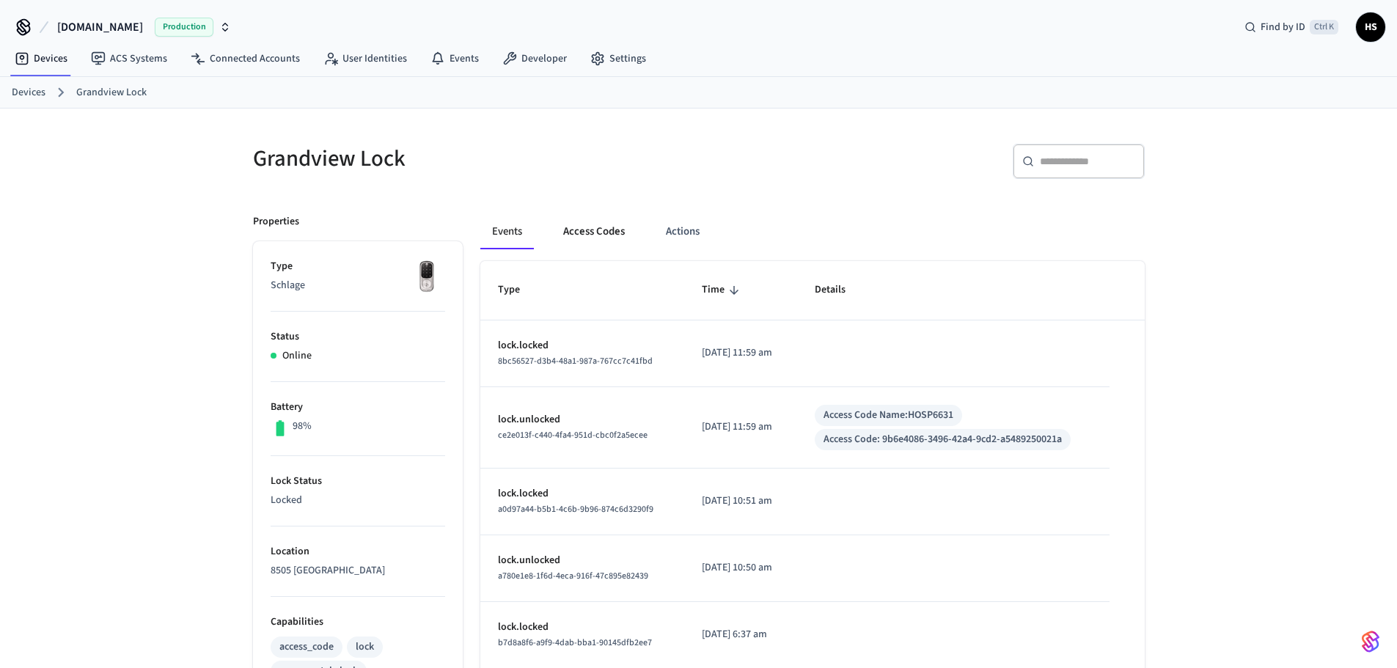
click at [604, 244] on button "Access Codes" at bounding box center [594, 231] width 85 height 35
